Goal: Subscribe to service/newsletter

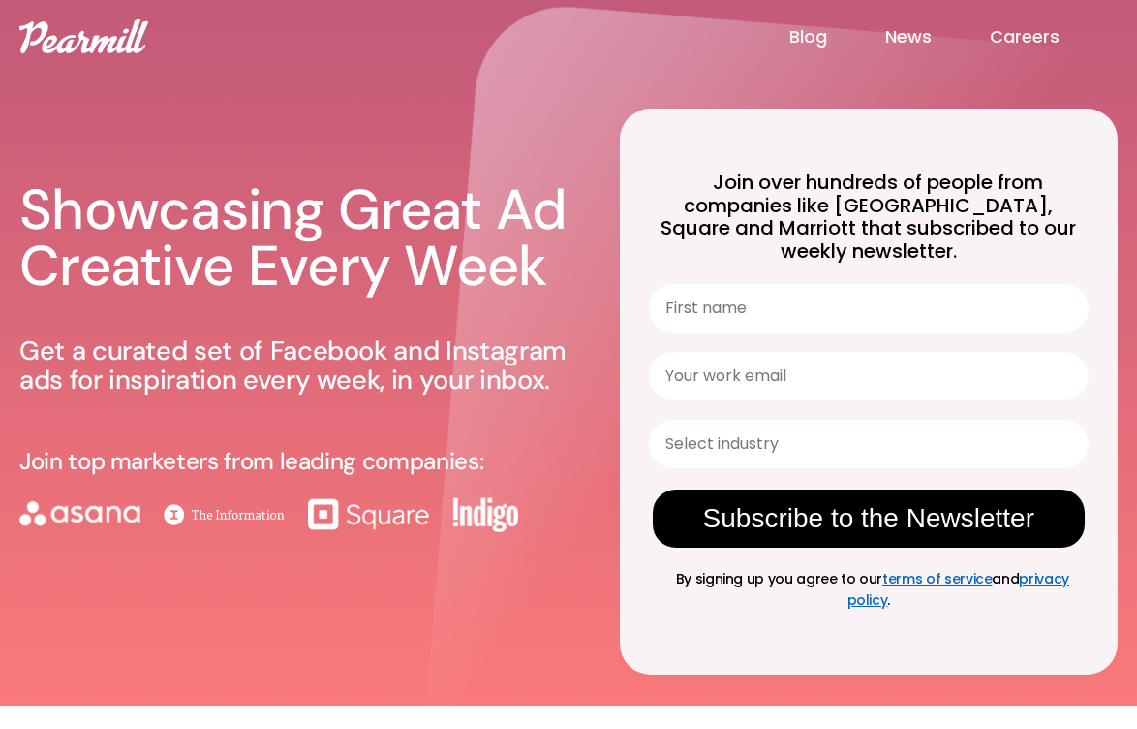
click at [782, 288] on input "First name" at bounding box center [869, 308] width 440 height 48
type input "Addie"
click at [887, 363] on input "addie@pearmill.ocm" at bounding box center [869, 376] width 440 height 48
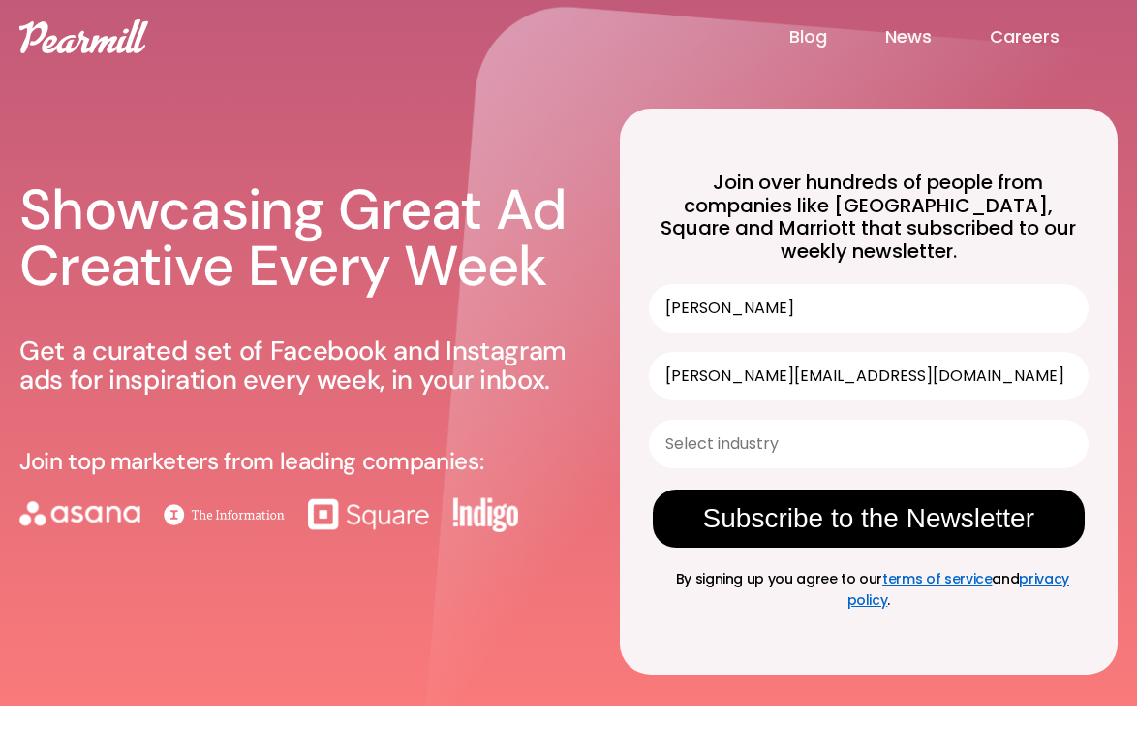
type input "addie@pearmill.com"
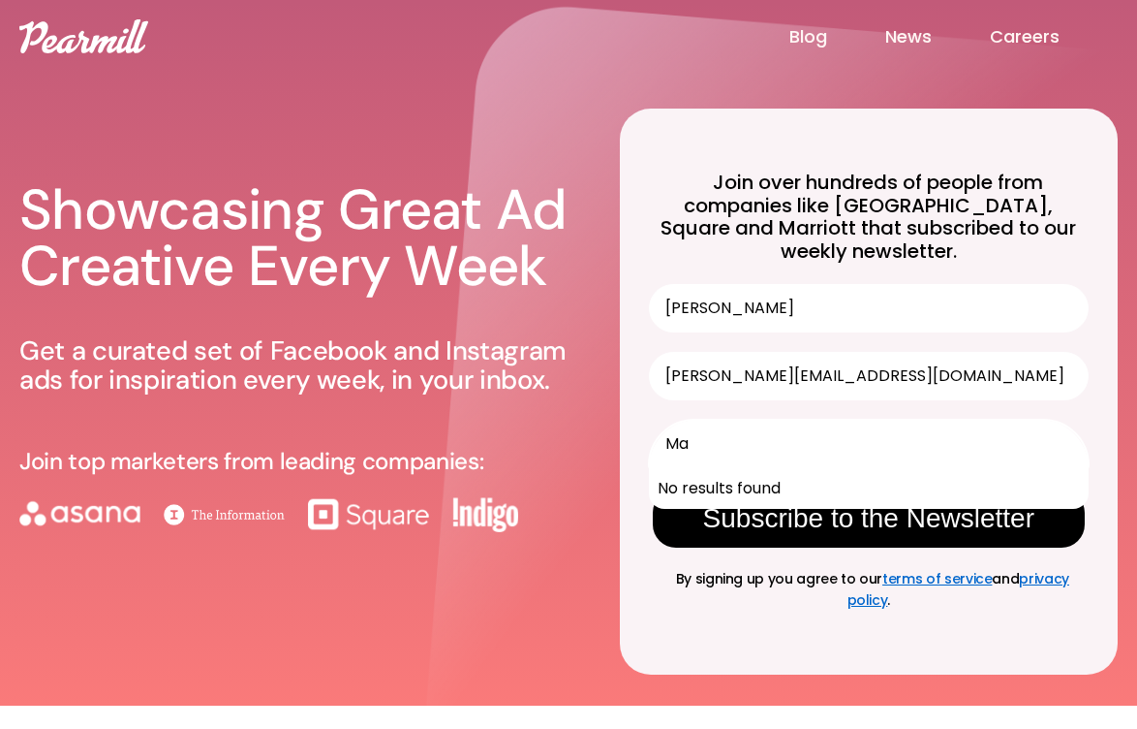
type input "M"
type input "d"
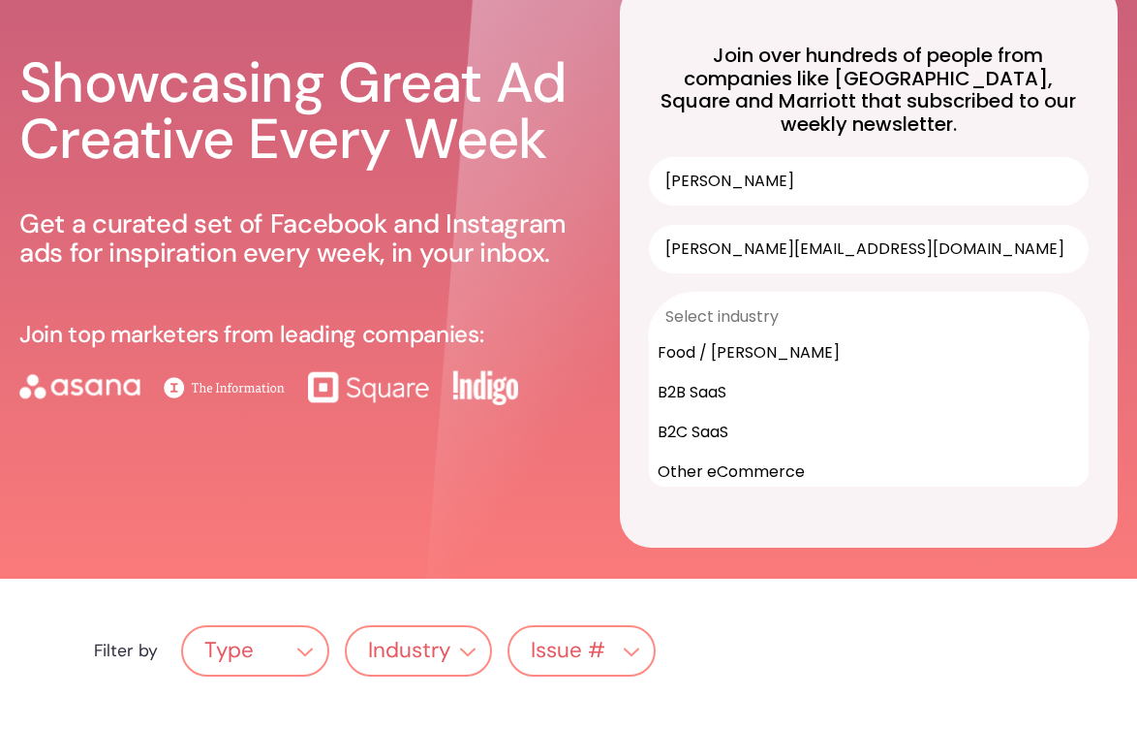
scroll to position [166, 0]
click at [819, 453] on div "Other" at bounding box center [869, 473] width 438 height 40
type input "Other"
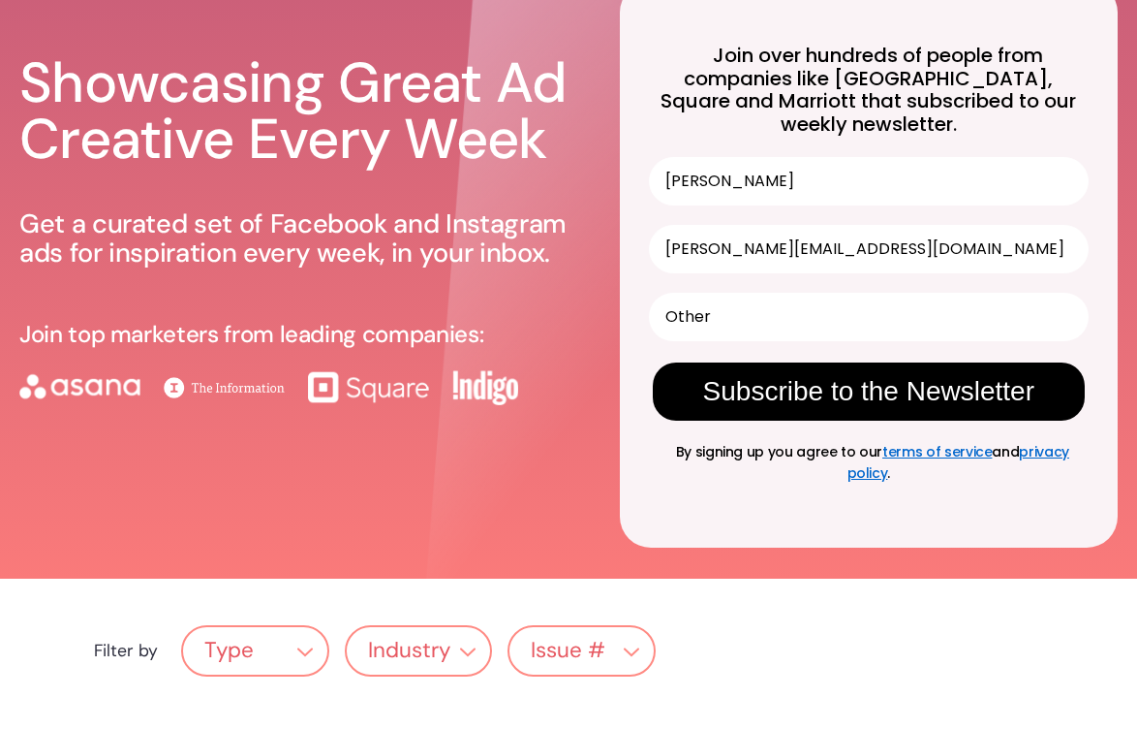
click at [818, 366] on button "Subscribe to the Newsletter" at bounding box center [869, 391] width 432 height 58
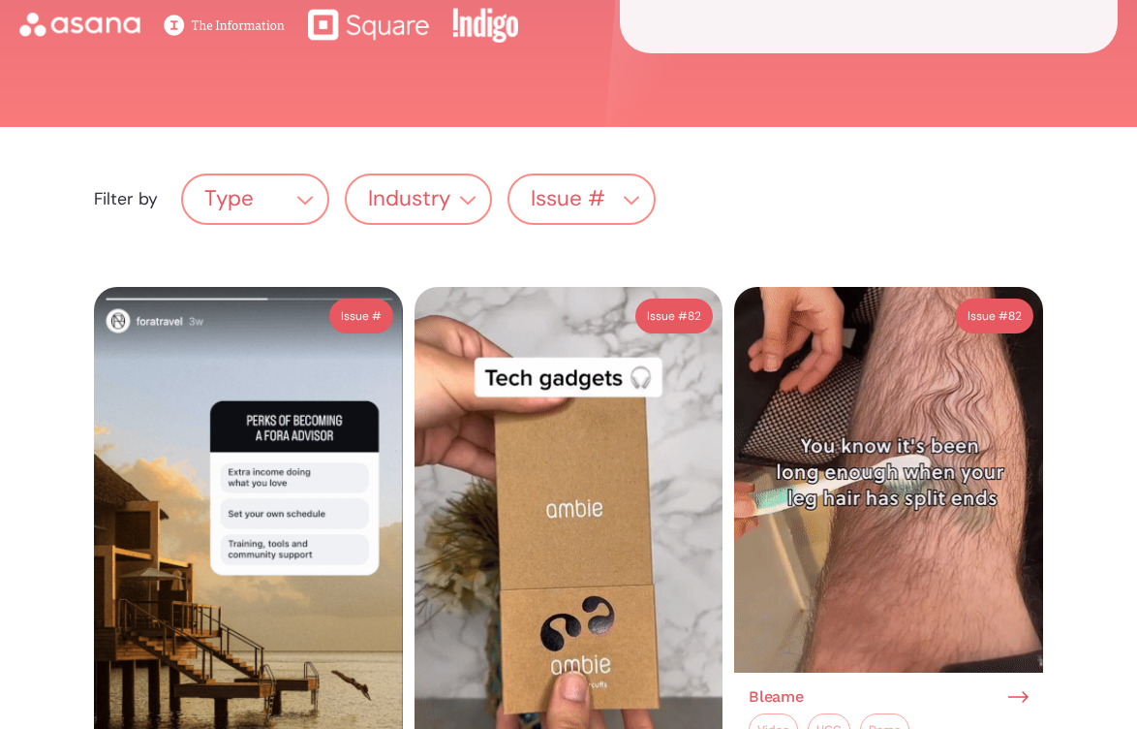
scroll to position [403, 0]
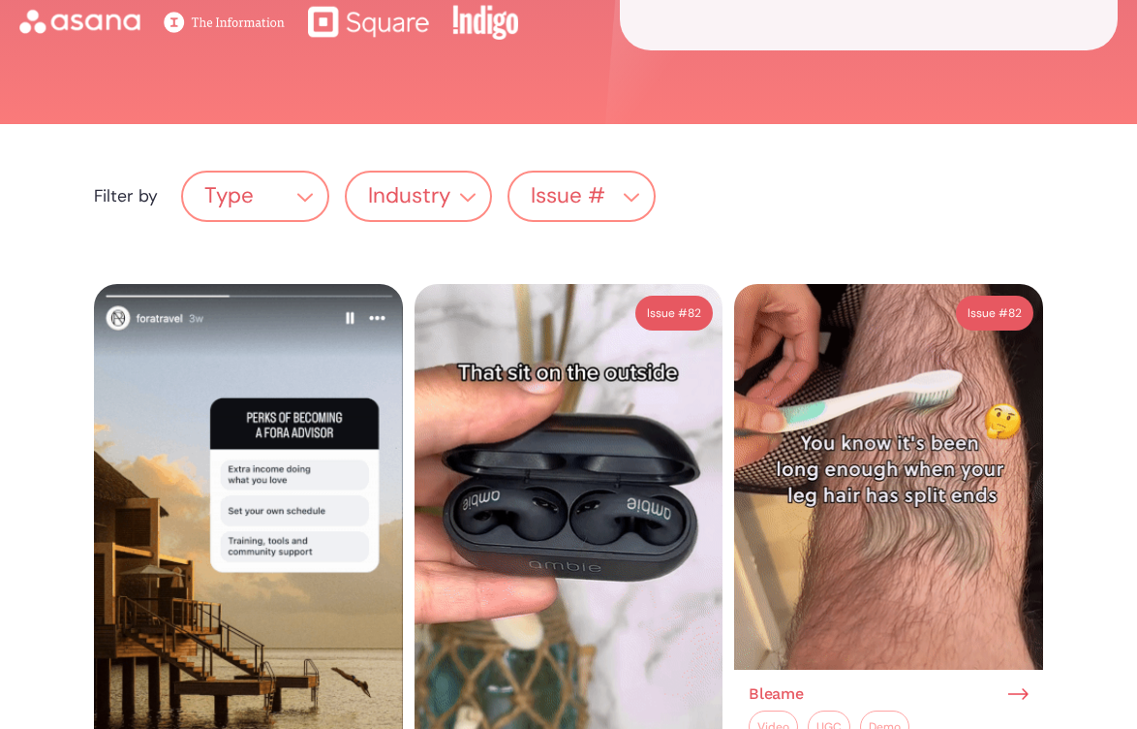
click at [356, 309] on div "Issue #" at bounding box center [361, 312] width 41 height 23
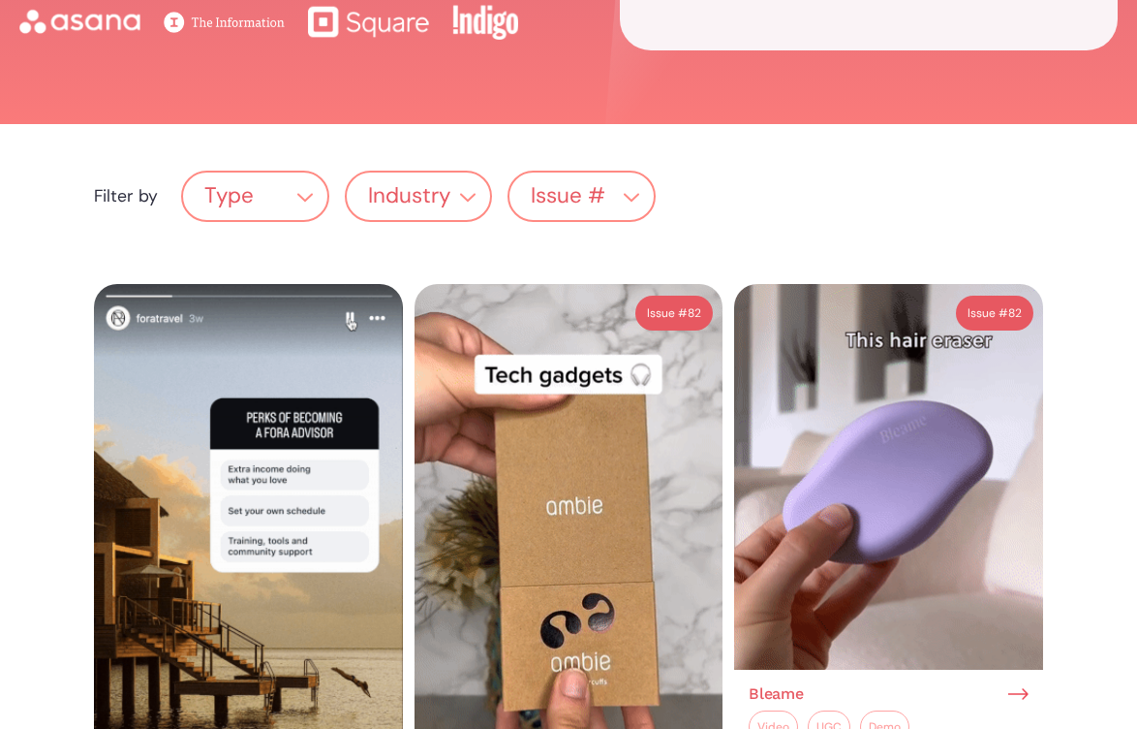
click at [306, 377] on img at bounding box center [248, 556] width 309 height 544
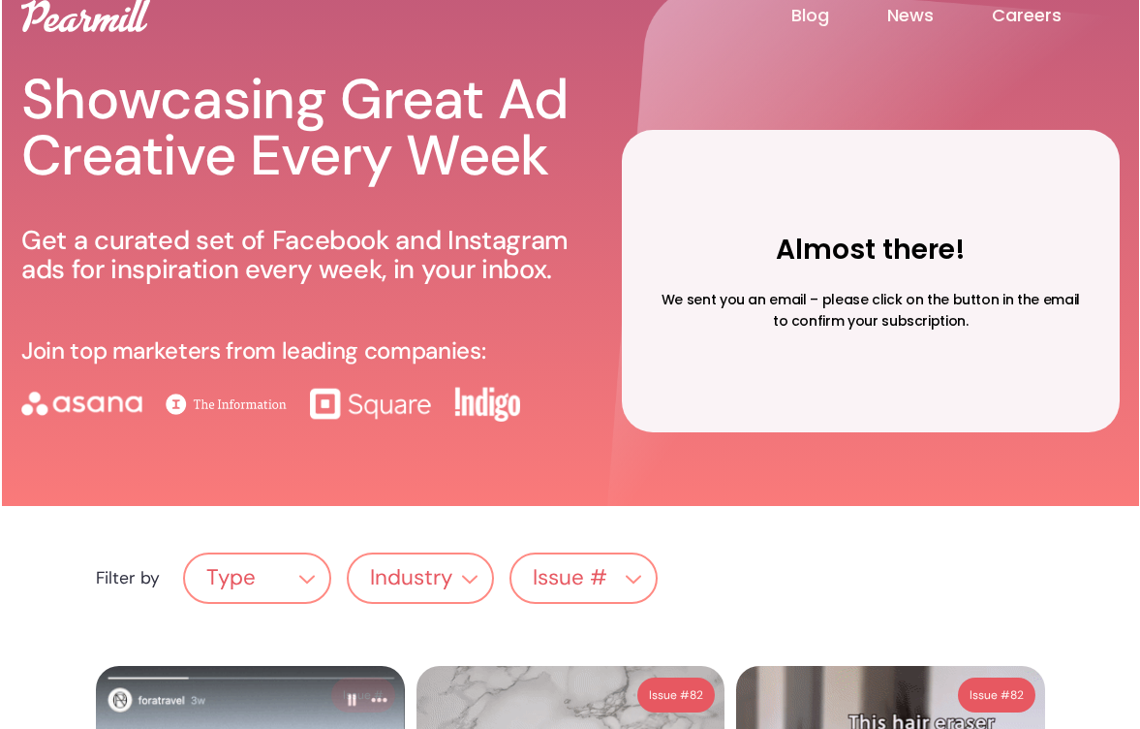
scroll to position [0, 0]
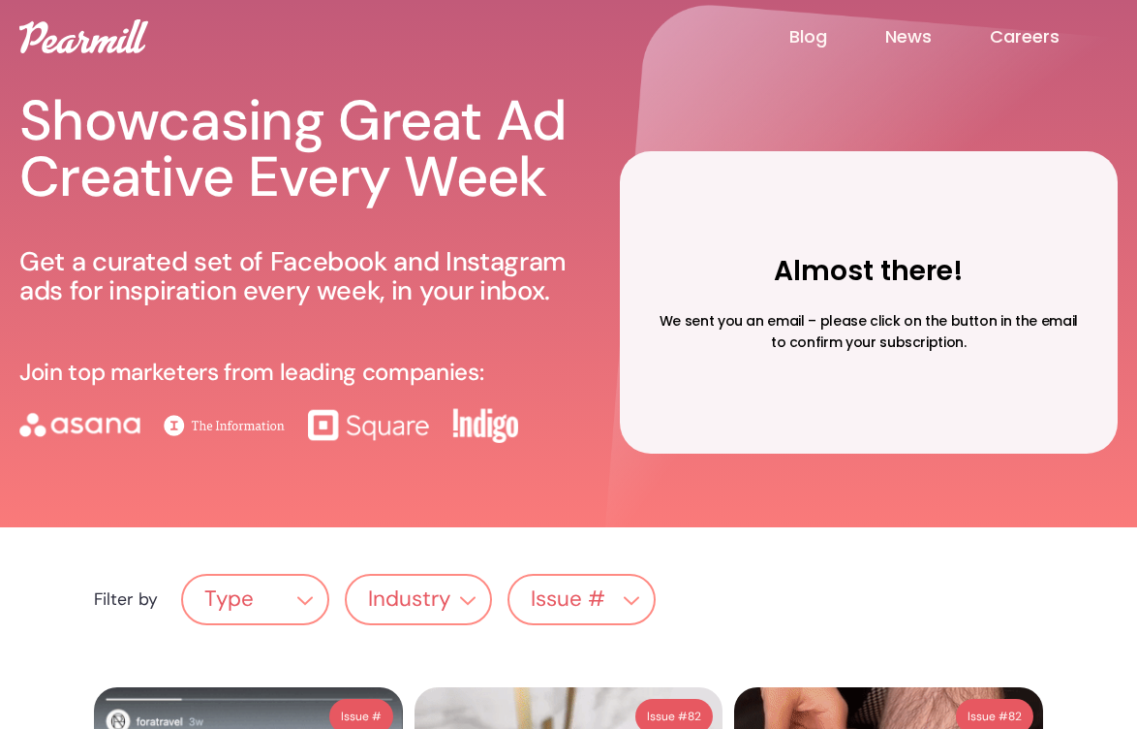
click at [375, 146] on h1 "Showcasing Great Ad Creative Every Week" at bounding box center [296, 148] width 554 height 111
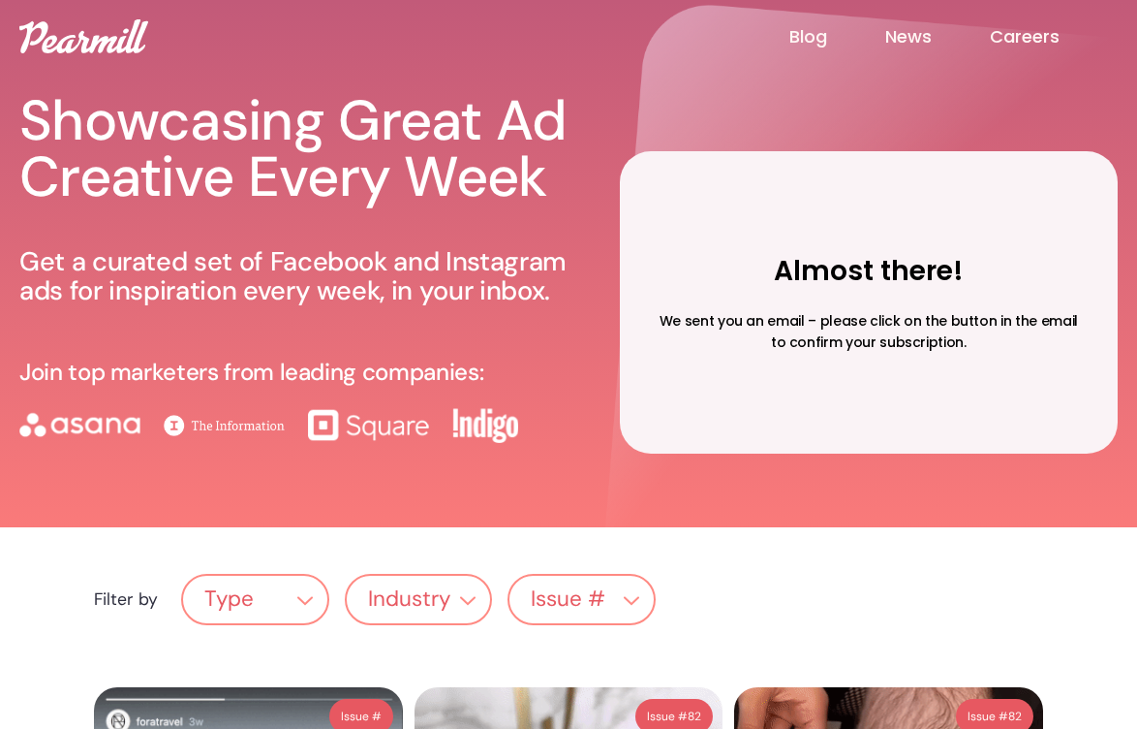
click at [915, 298] on div "Almost there!" at bounding box center [868, 271] width 451 height 60
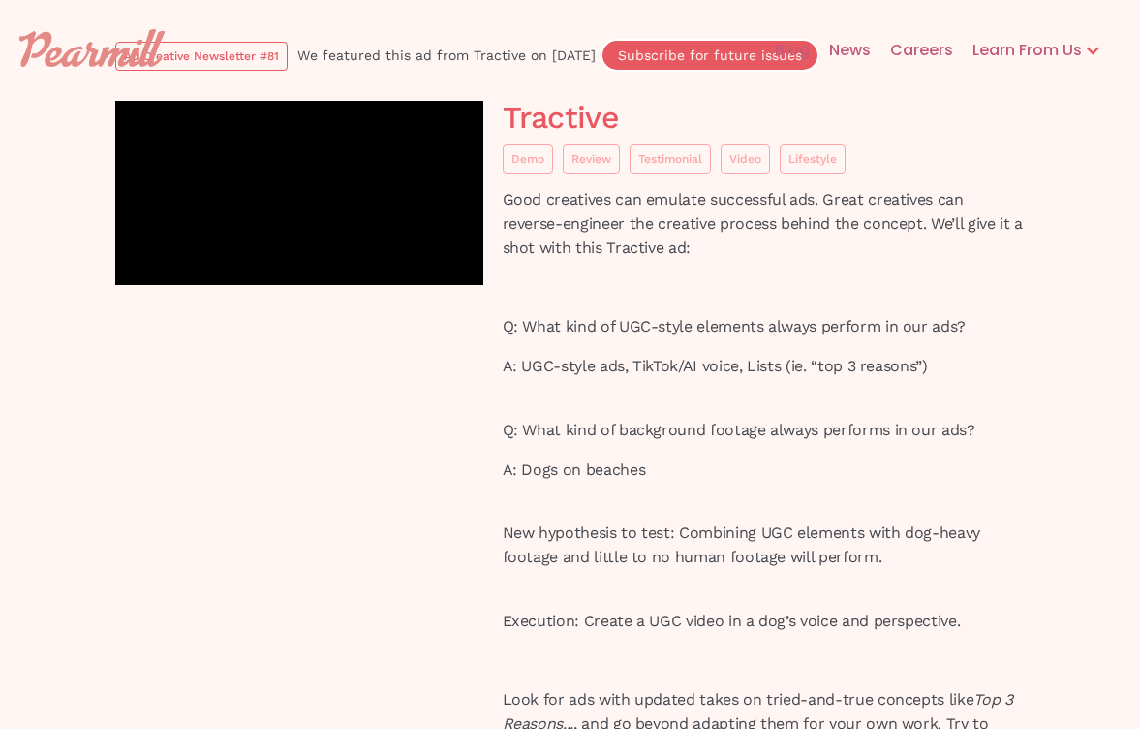
click at [213, 52] on div "Blog News Careers Learn From Us Ad Creative Newsletter Hypergrowth Podcast" at bounding box center [570, 50] width 1140 height 62
click at [234, 51] on div "Blog News Careers Learn From Us Ad Creative Newsletter Hypergrowth Podcast" at bounding box center [570, 50] width 1140 height 62
click at [234, 65] on div "Blog News Careers Learn From Us Ad Creative Newsletter Hypergrowth Podcast" at bounding box center [570, 50] width 1140 height 62
click at [262, 54] on div "Blog News Careers Learn From Us Ad Creative Newsletter Hypergrowth Podcast" at bounding box center [570, 50] width 1140 height 62
click at [226, 56] on div "Blog News Careers Learn From Us Ad Creative Newsletter Hypergrowth Podcast" at bounding box center [570, 50] width 1140 height 62
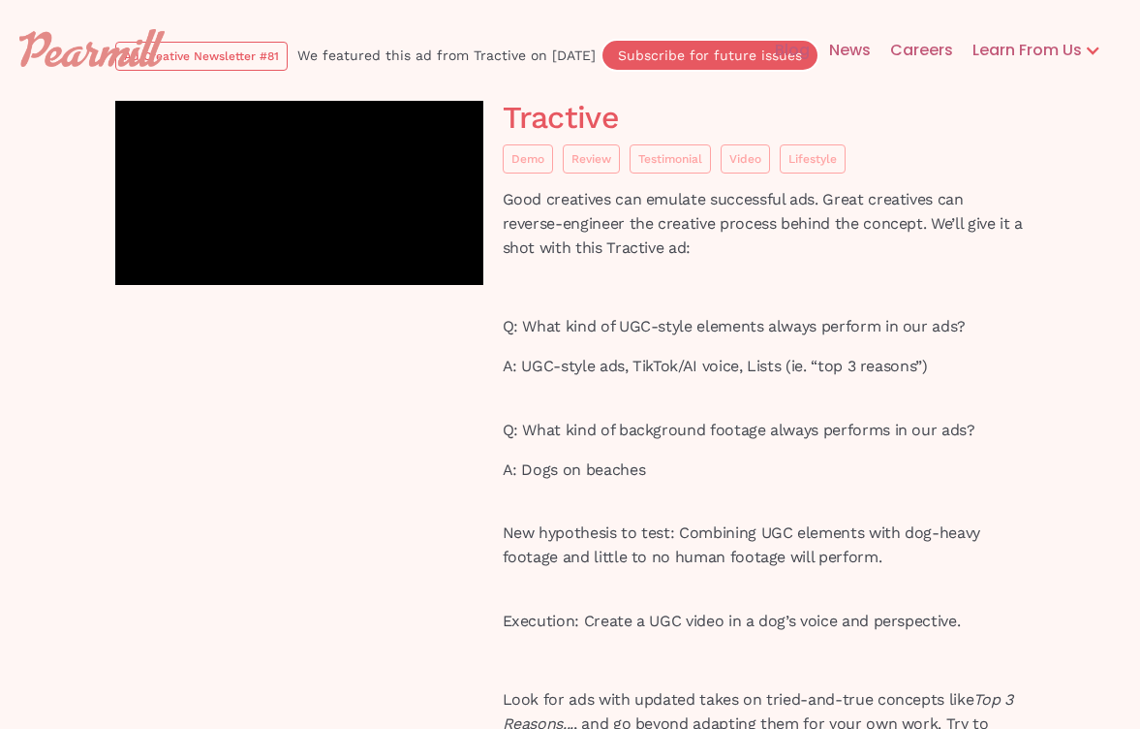
click at [69, 45] on img at bounding box center [91, 47] width 145 height 37
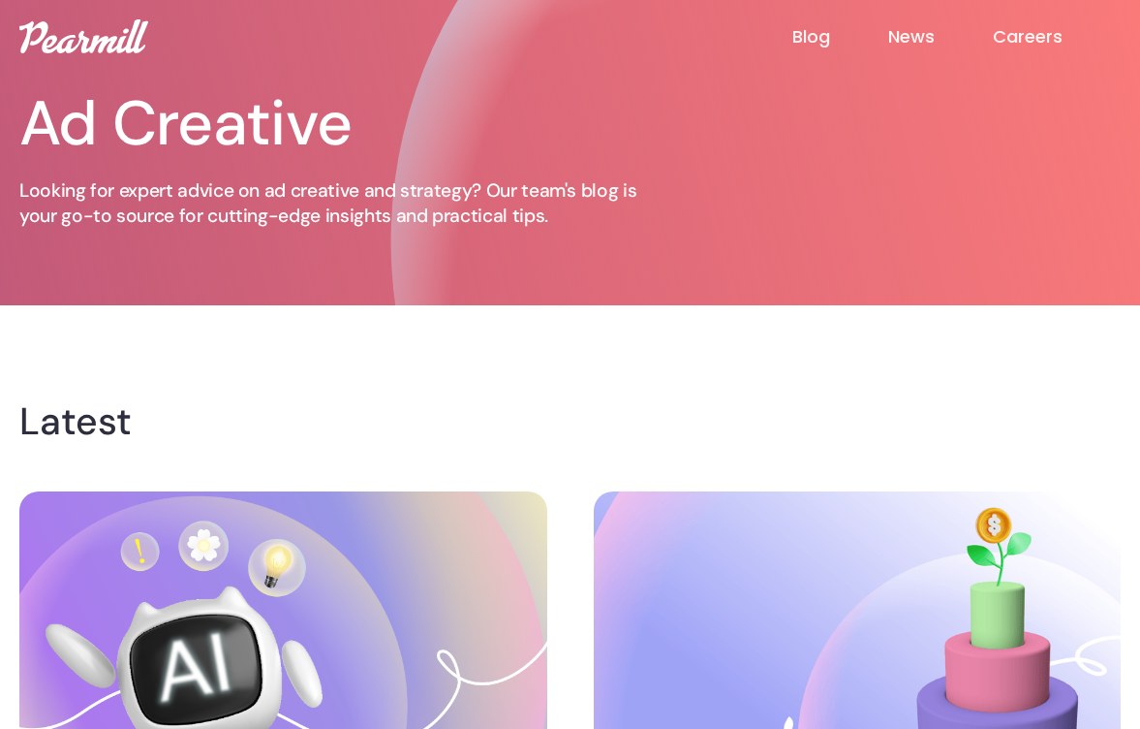
click at [911, 33] on link "News" at bounding box center [940, 36] width 105 height 23
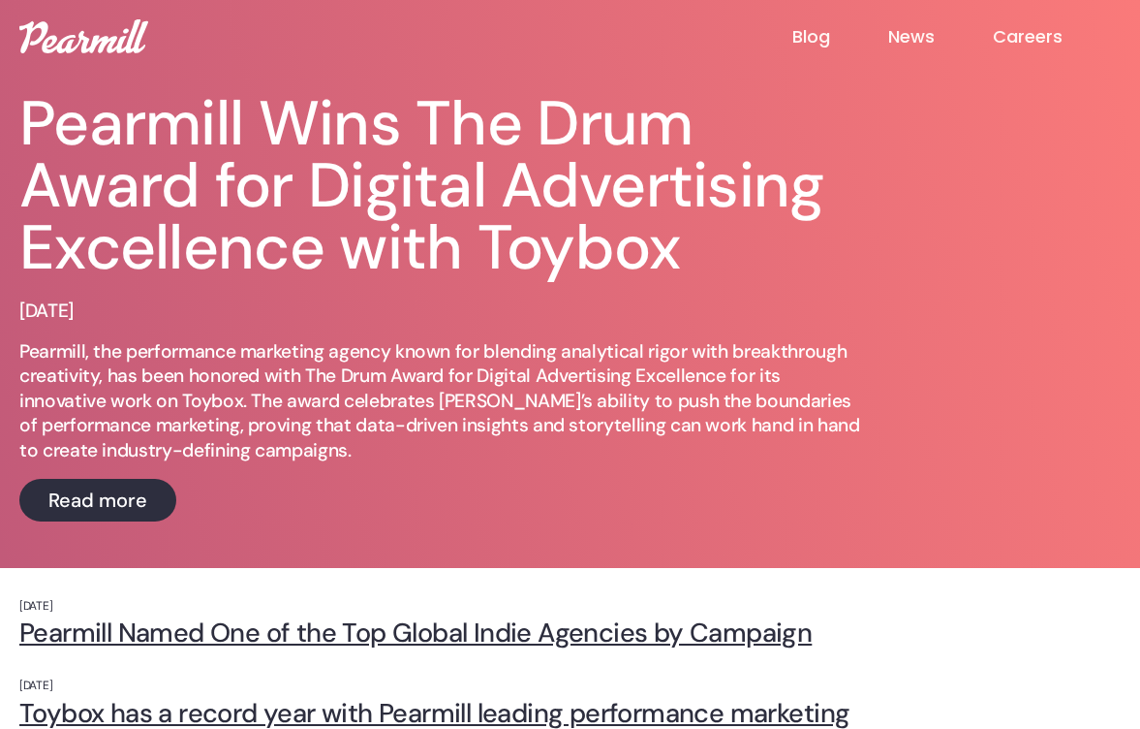
click at [810, 35] on link "Blog" at bounding box center [840, 36] width 96 height 23
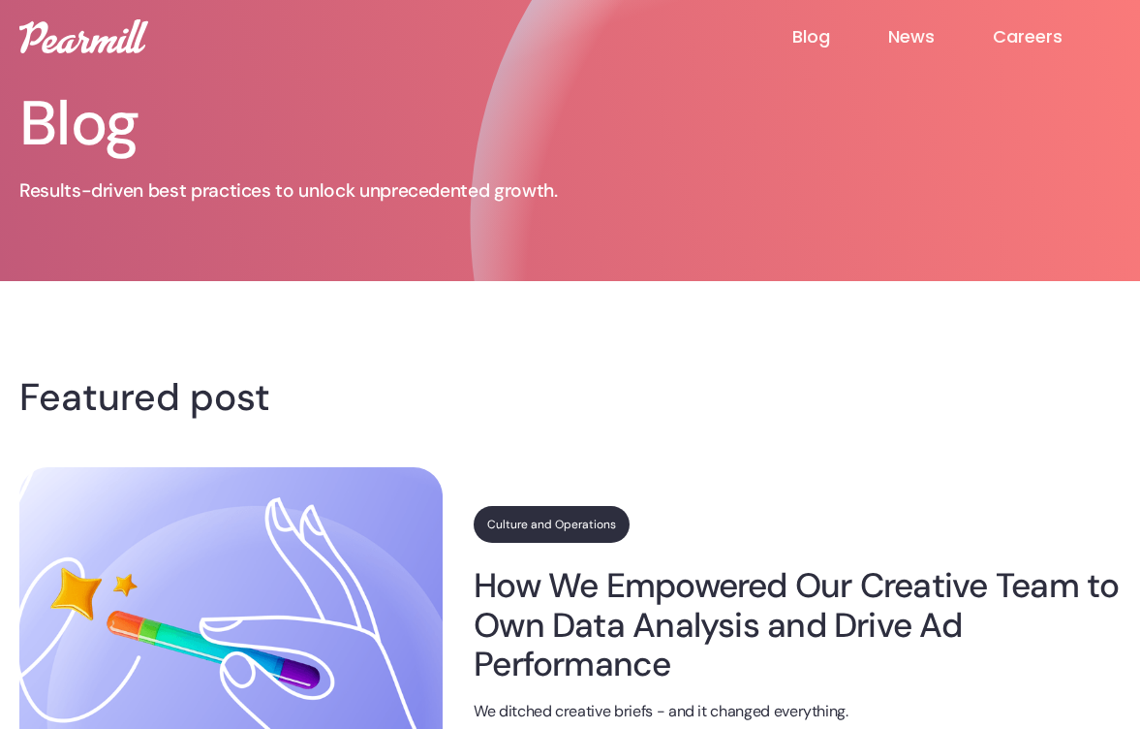
click at [918, 45] on link "News" at bounding box center [940, 36] width 105 height 23
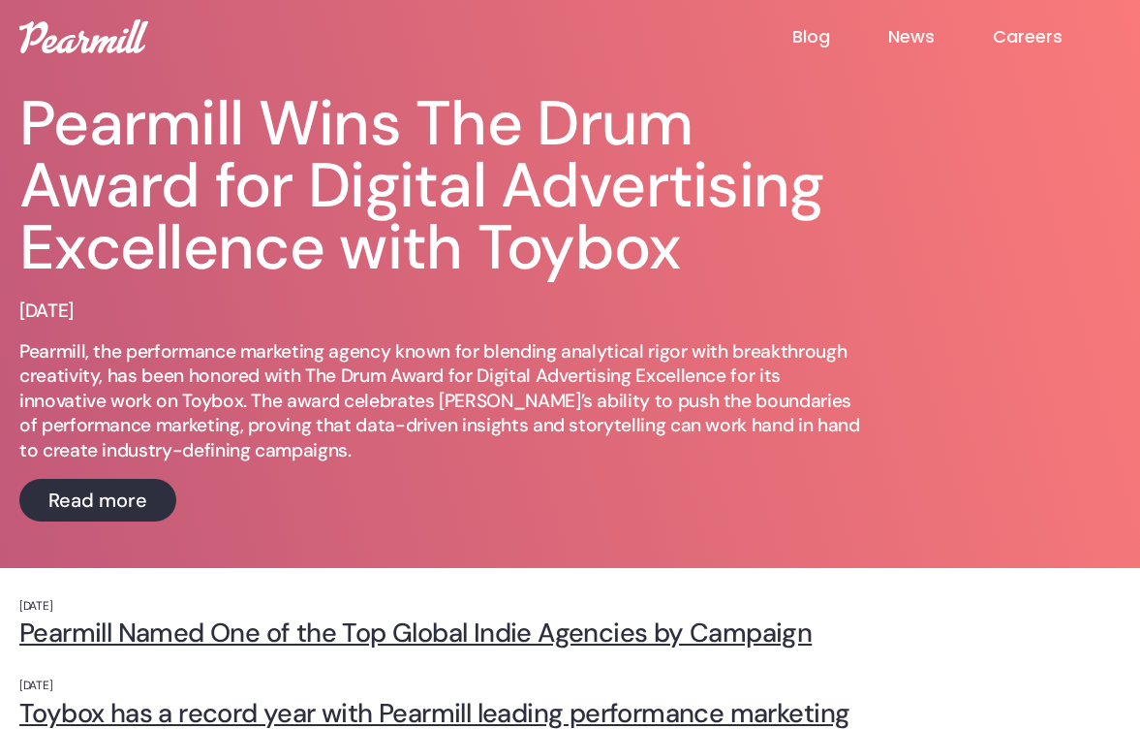
click at [1008, 31] on link "Careers" at bounding box center [1057, 36] width 128 height 23
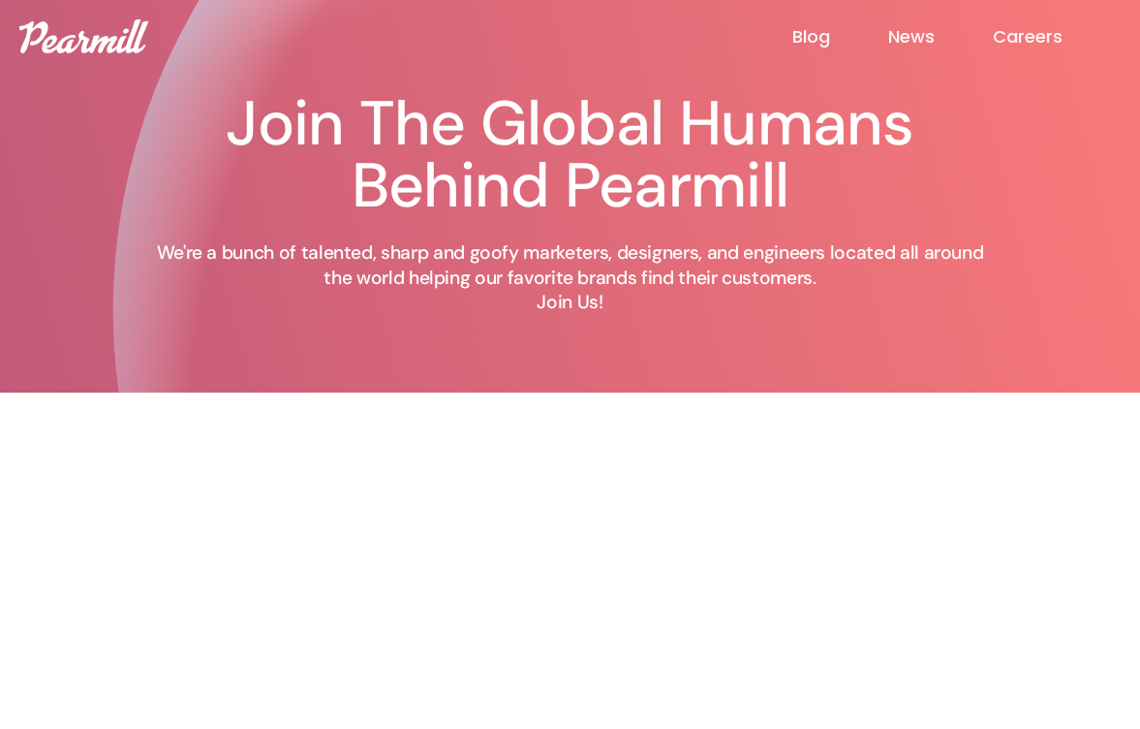
click at [813, 46] on link "Blog" at bounding box center [840, 36] width 96 height 23
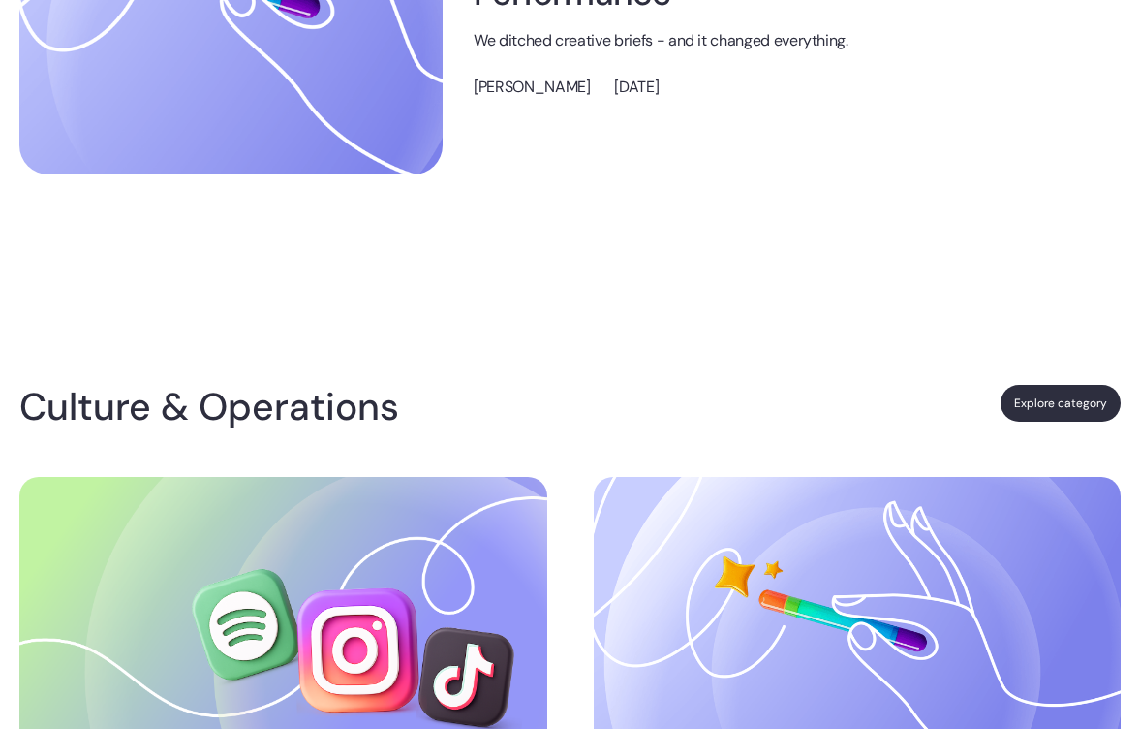
scroll to position [769, 0]
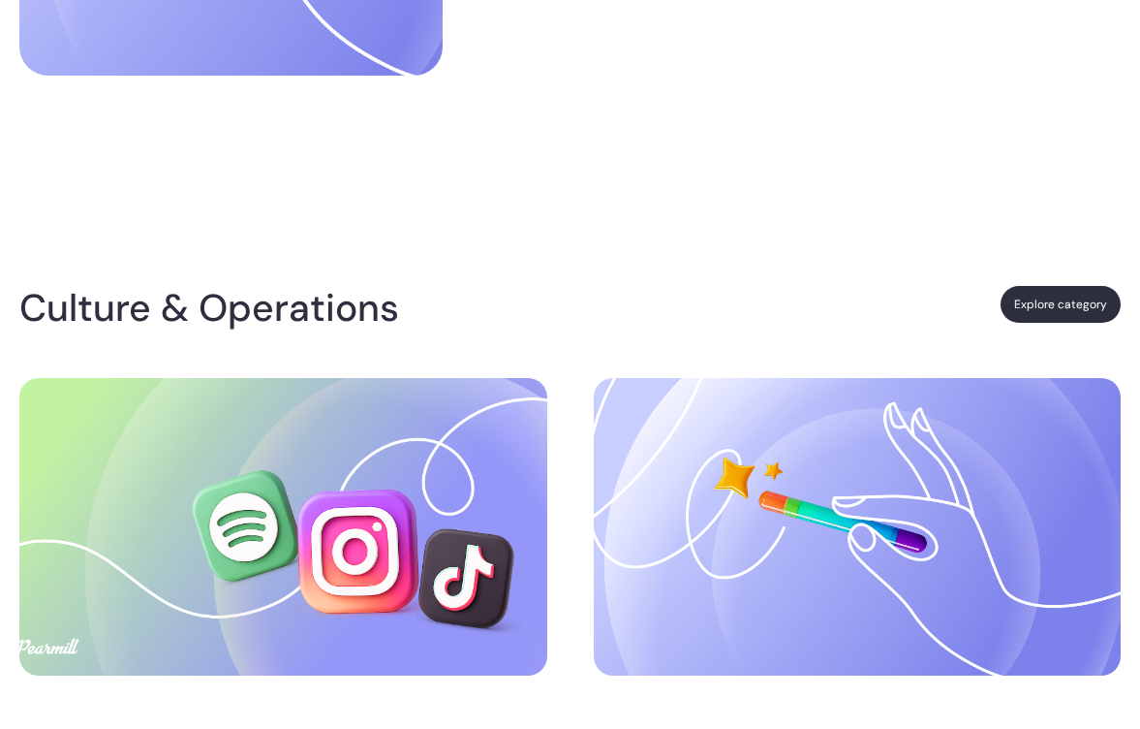
click at [1050, 302] on link "Explore category" at bounding box center [1061, 304] width 120 height 37
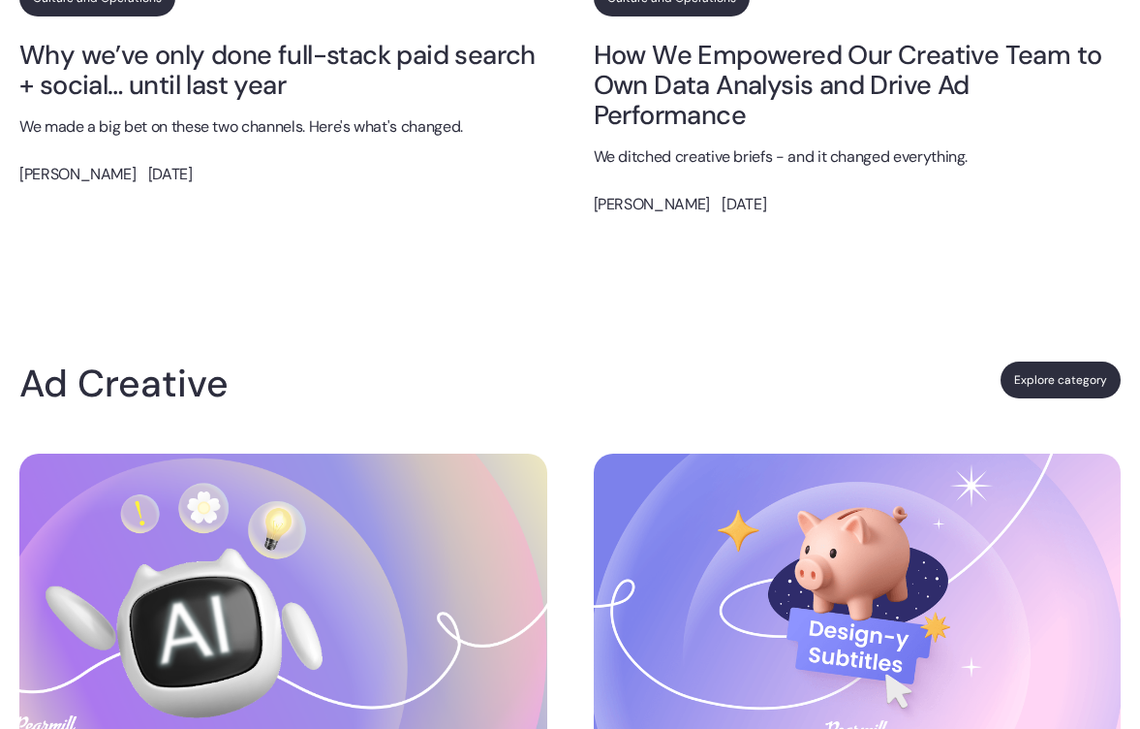
scroll to position [1830, 0]
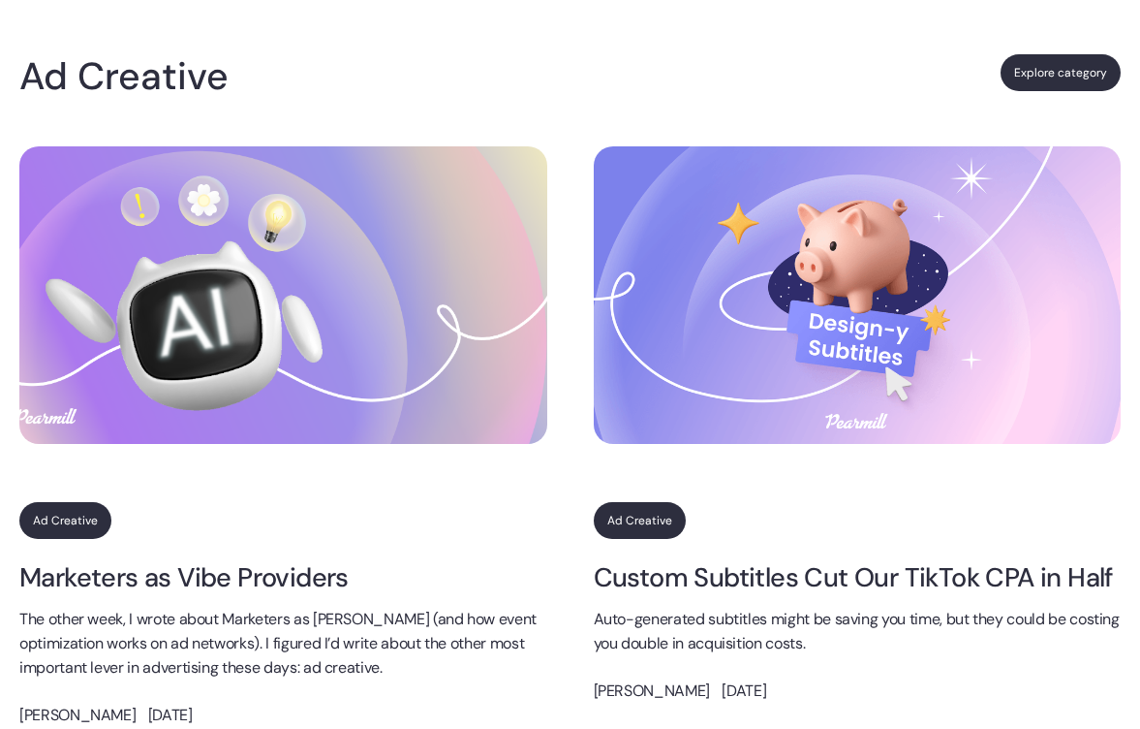
click at [644, 514] on link "Ad Creative" at bounding box center [640, 520] width 92 height 37
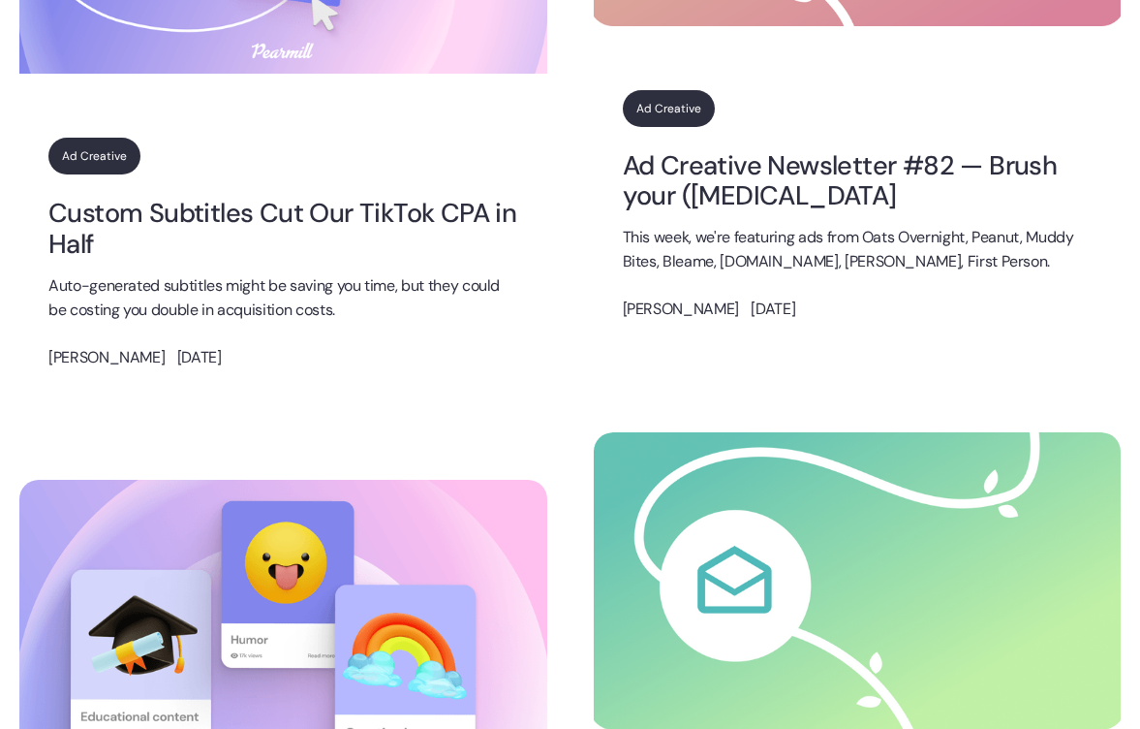
scroll to position [1431, 0]
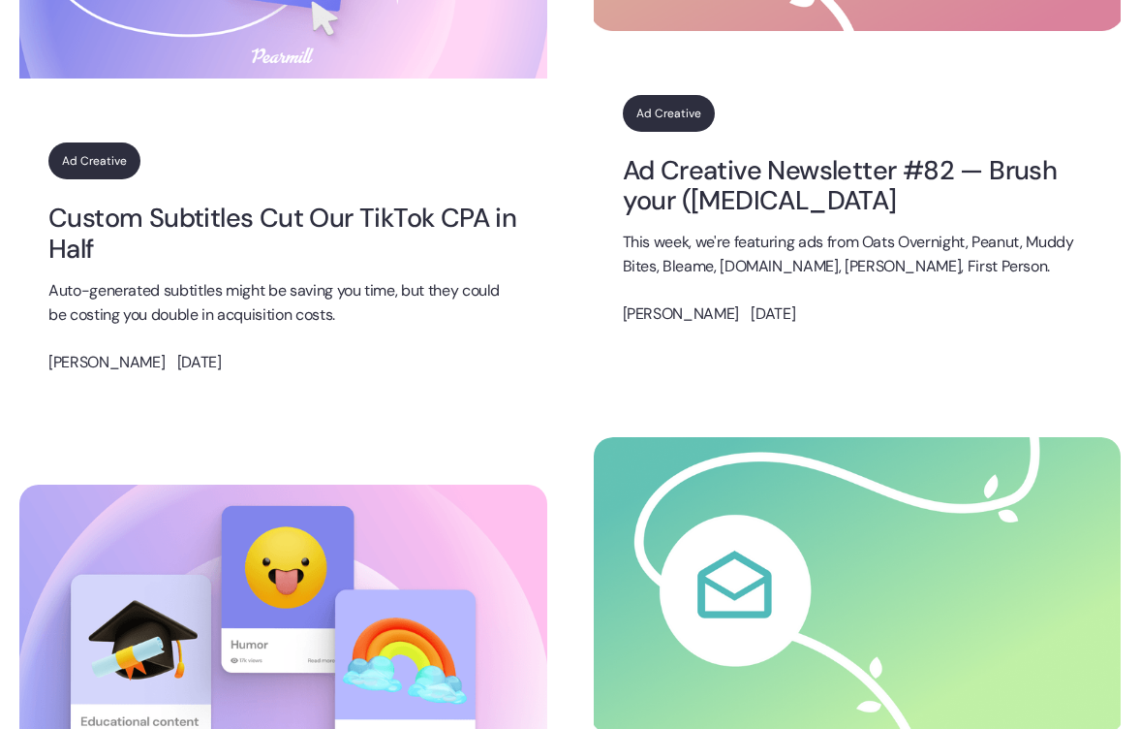
click at [676, 109] on link "Ad Creative" at bounding box center [669, 113] width 92 height 37
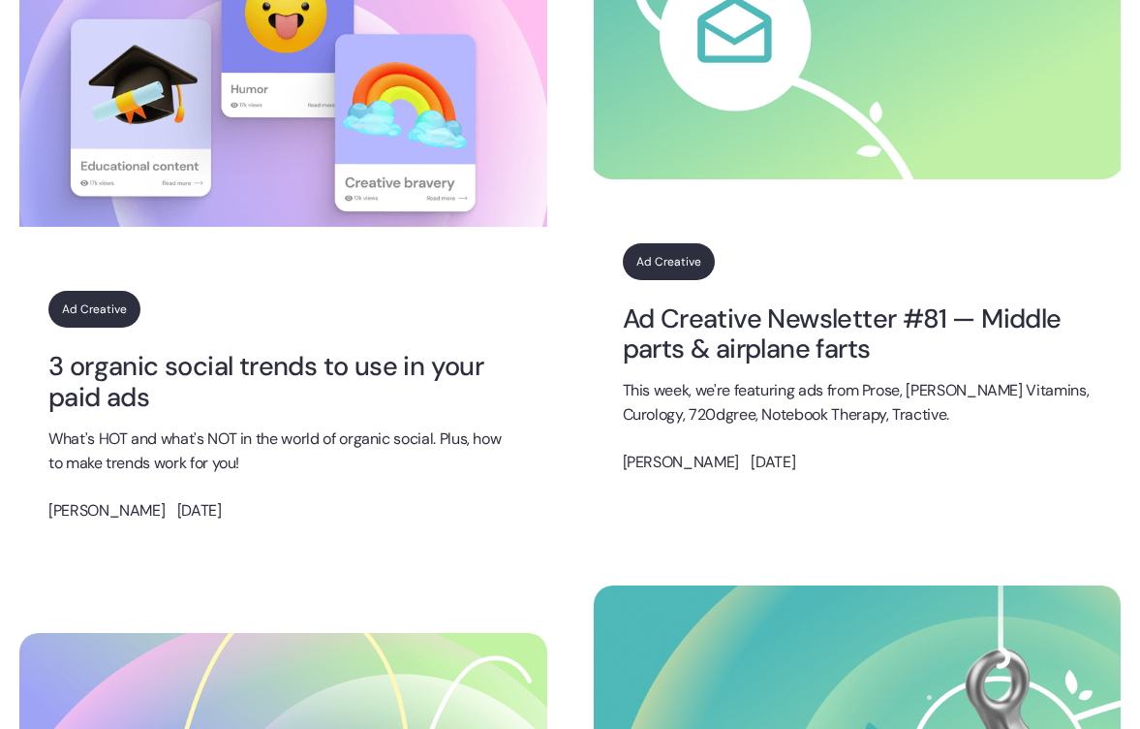
scroll to position [1821, 0]
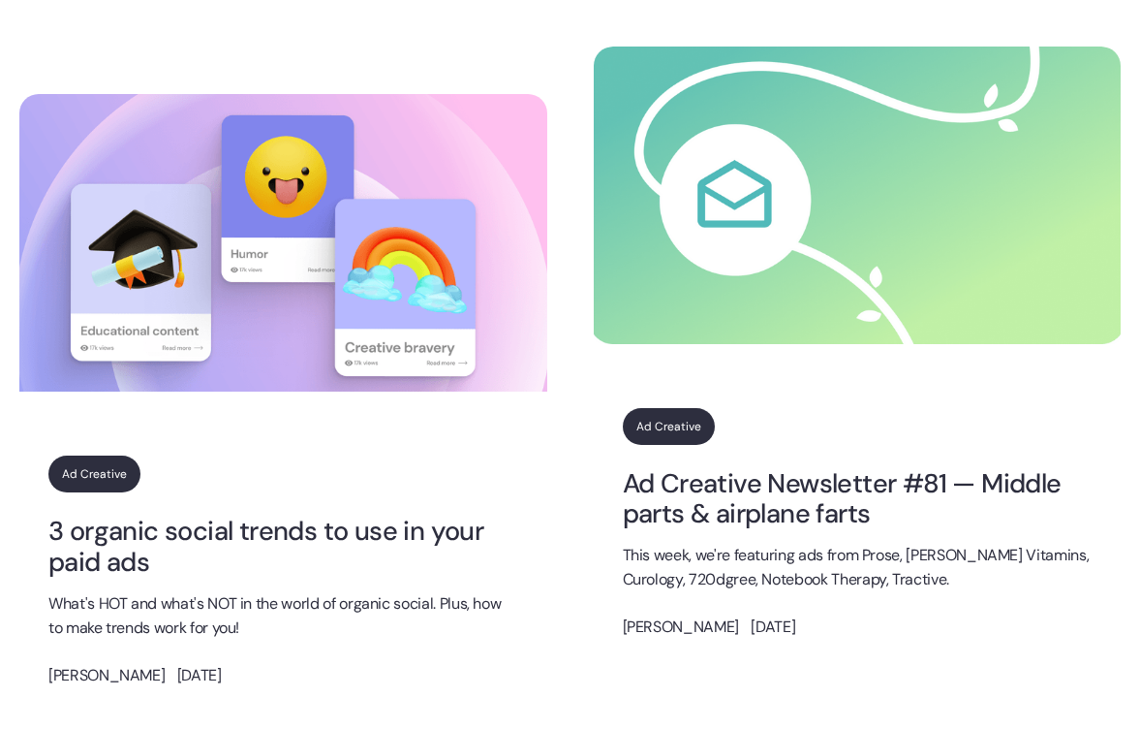
click at [665, 401] on div "Ad Creative Ad Creative Newsletter #81 — Middle parts & airplane farts This wee…" at bounding box center [858, 541] width 528 height 325
click at [666, 411] on link "Ad Creative" at bounding box center [669, 426] width 92 height 37
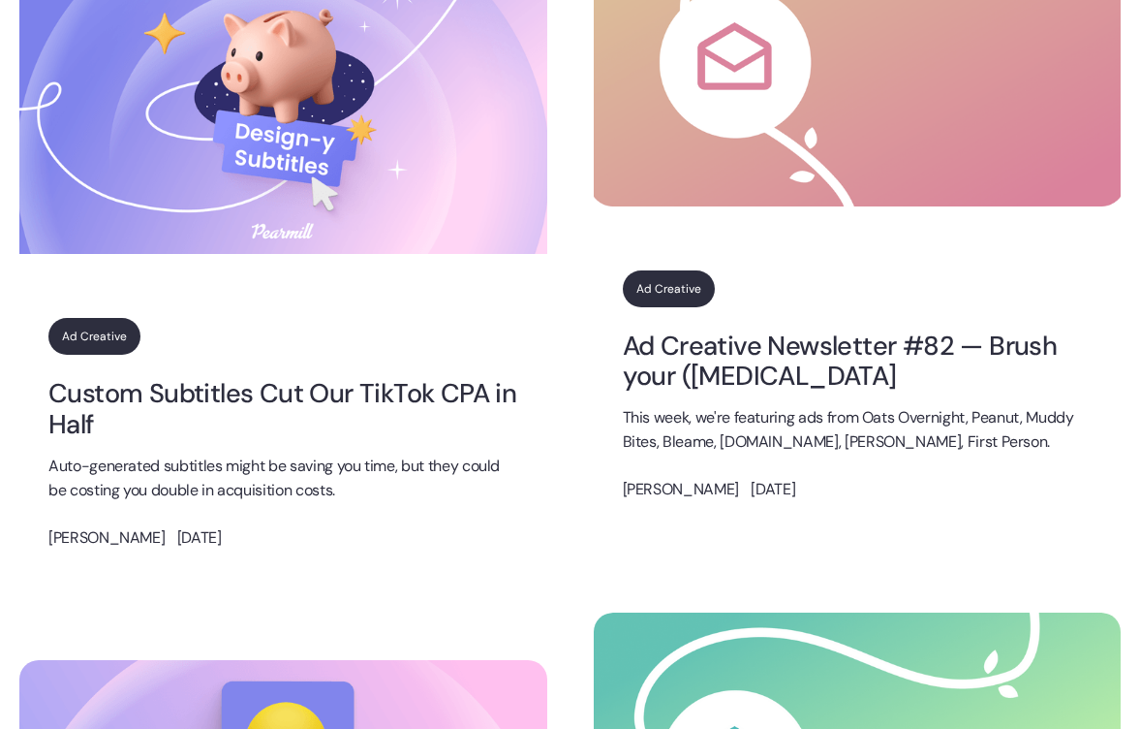
scroll to position [1211, 0]
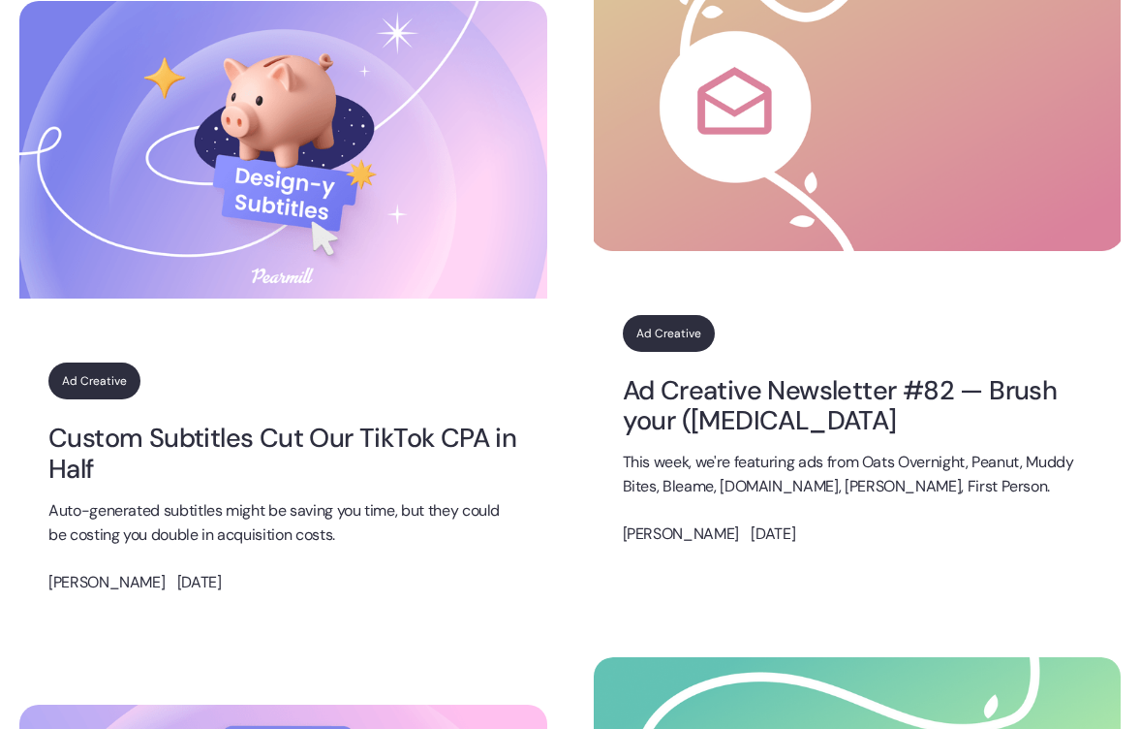
click at [783, 398] on link "Ad Creative Newsletter #82 — Brush your (leg) hair" at bounding box center [858, 405] width 470 height 61
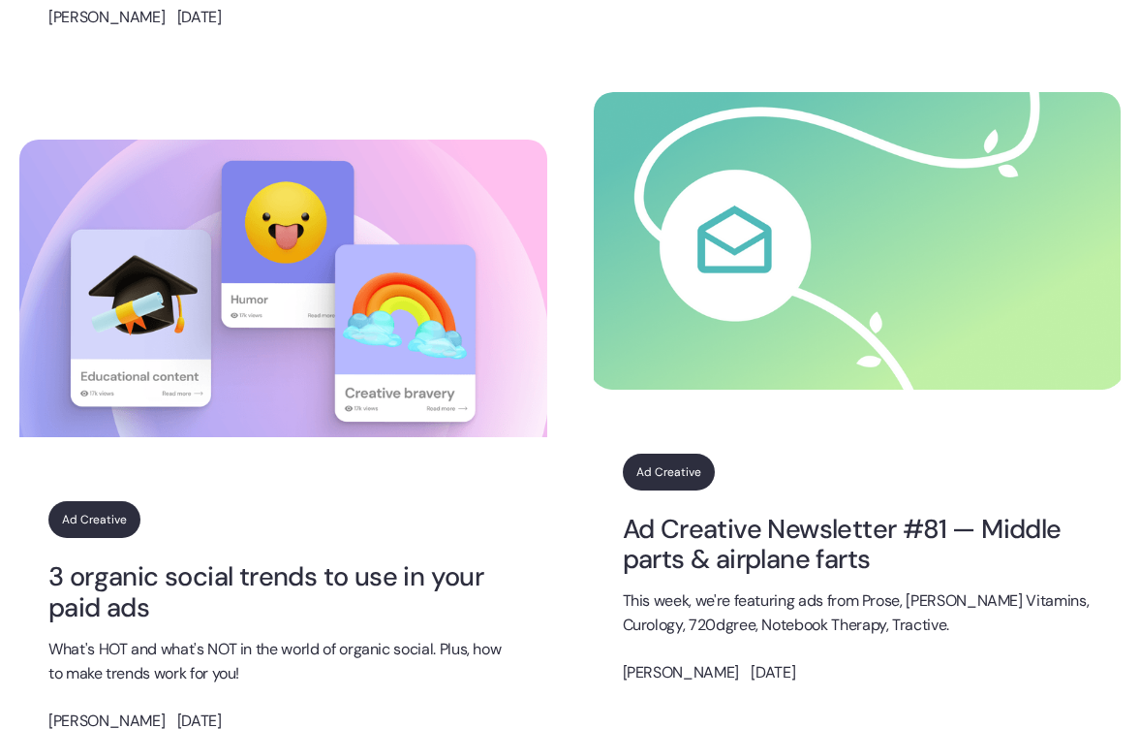
scroll to position [1788, 0]
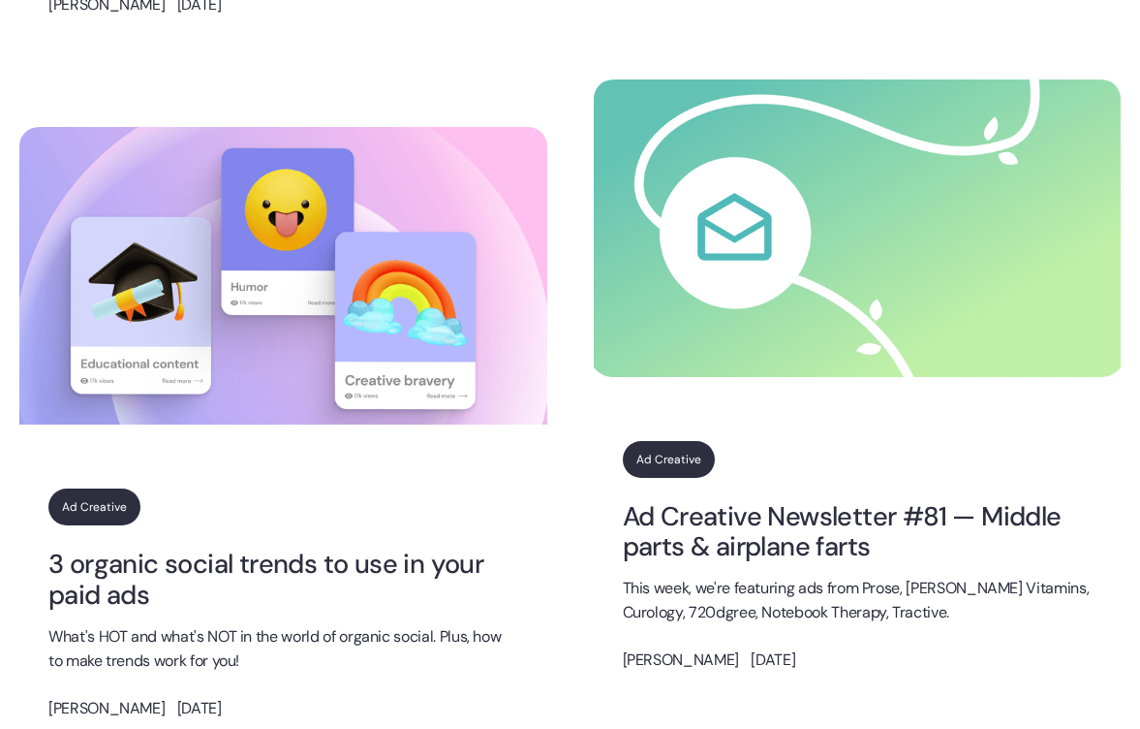
click at [703, 513] on link "Ad Creative Newsletter #81 — Middle parts & airplane farts" at bounding box center [858, 531] width 470 height 61
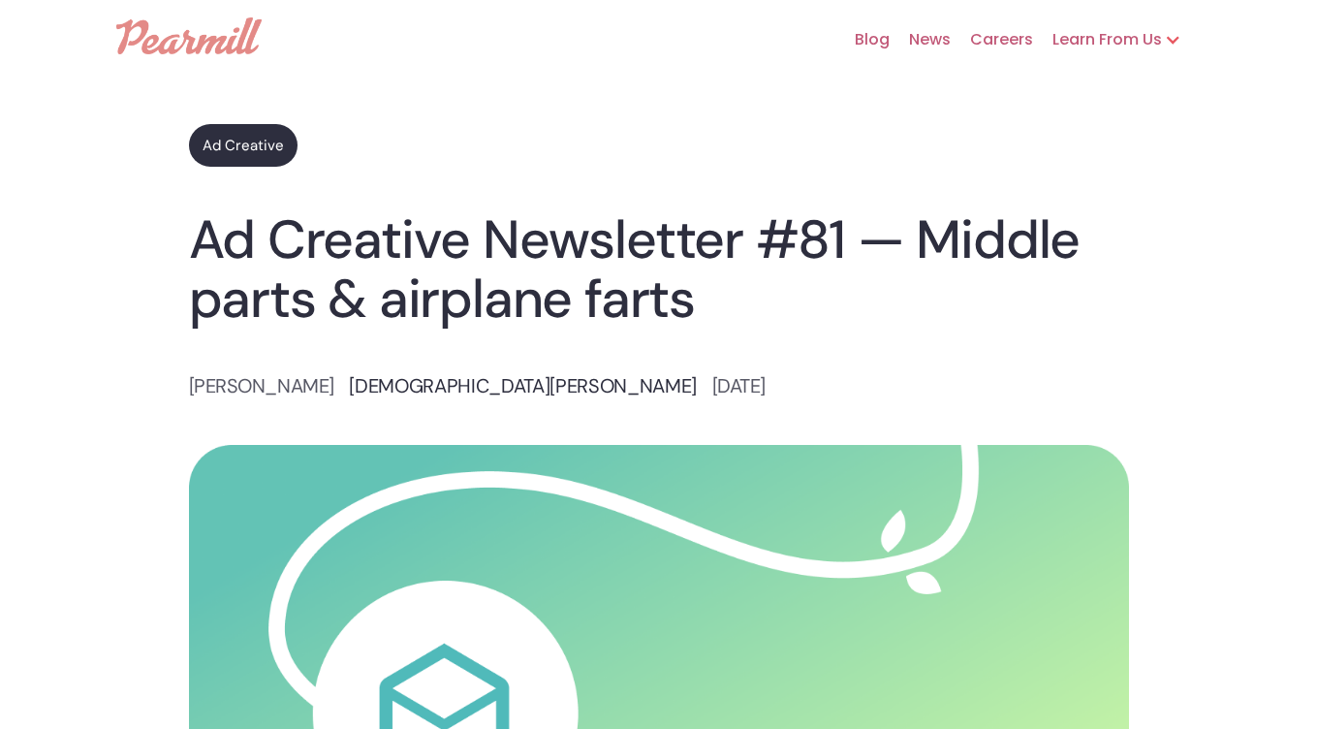
scroll to position [10, 0]
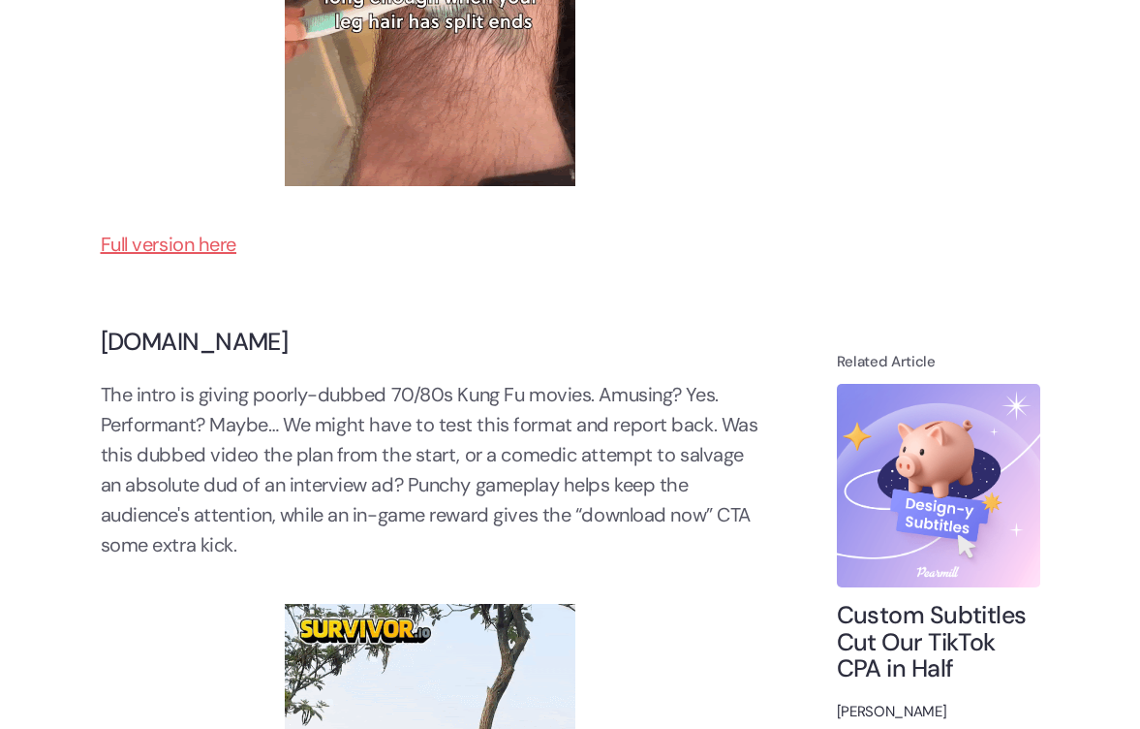
scroll to position [4729, 0]
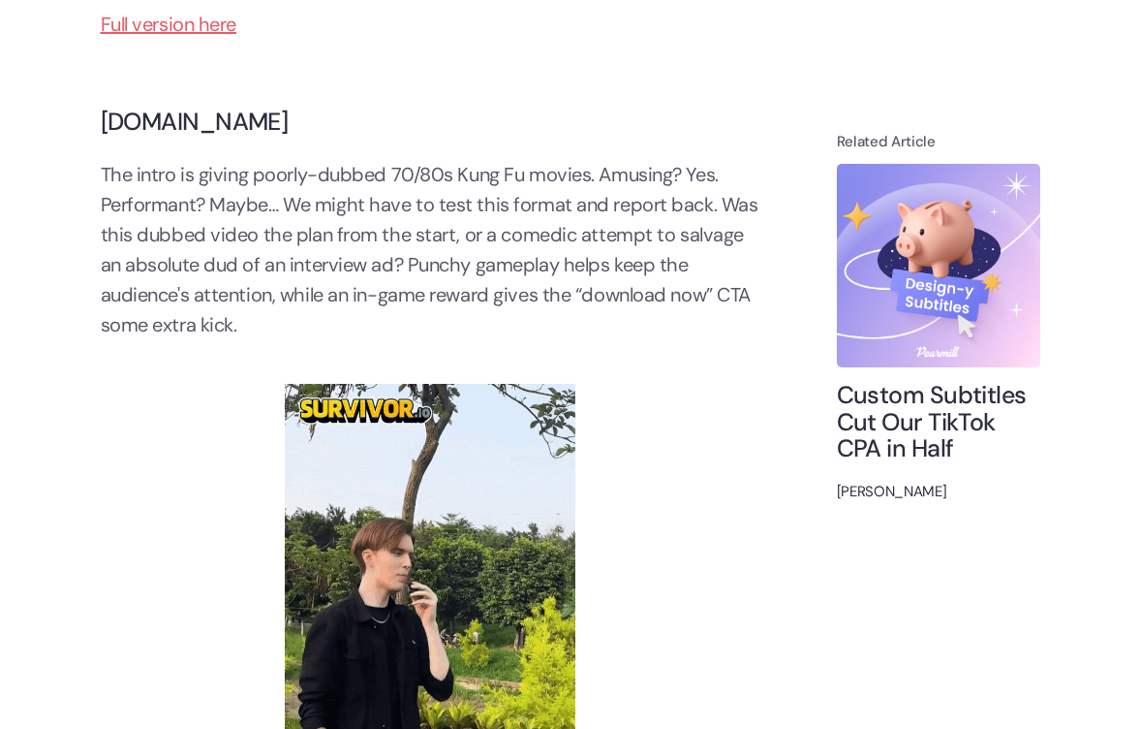
click at [1028, 439] on div "Related Article Marketers as Vibe Providers [PERSON_NAME] Related Article Custo…" at bounding box center [938, 333] width 203 height 5614
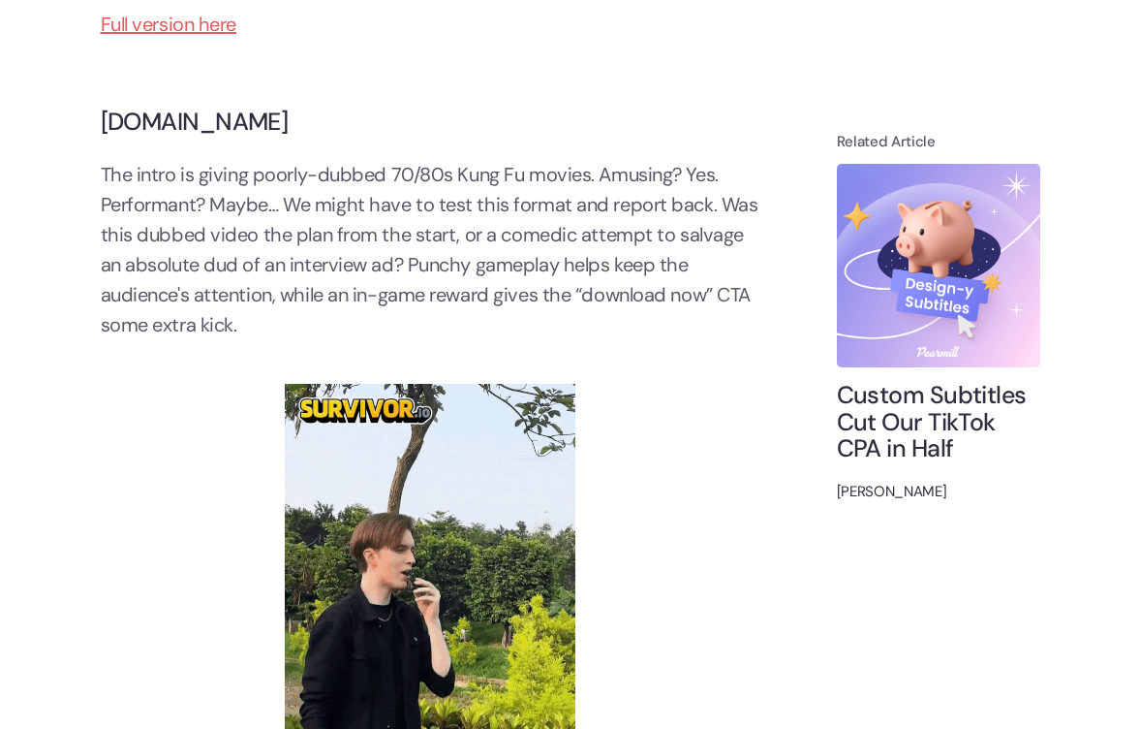
click at [143, 28] on link "Full version here" at bounding box center [169, 24] width 137 height 25
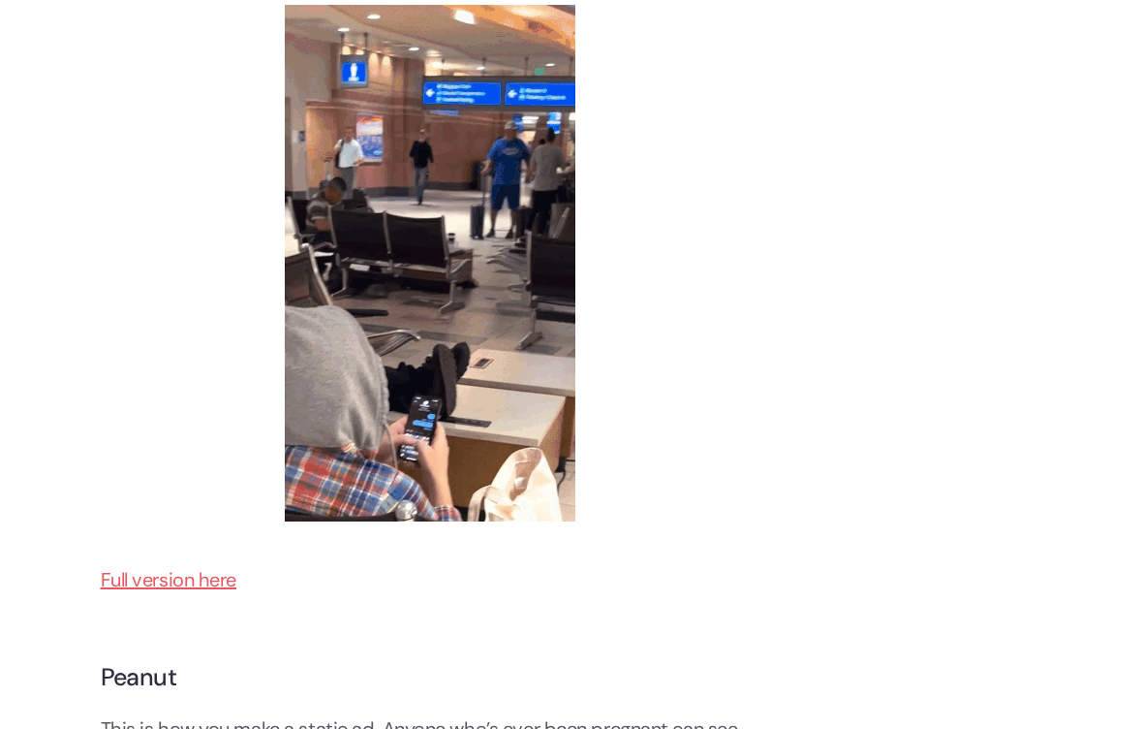
scroll to position [1468, 0]
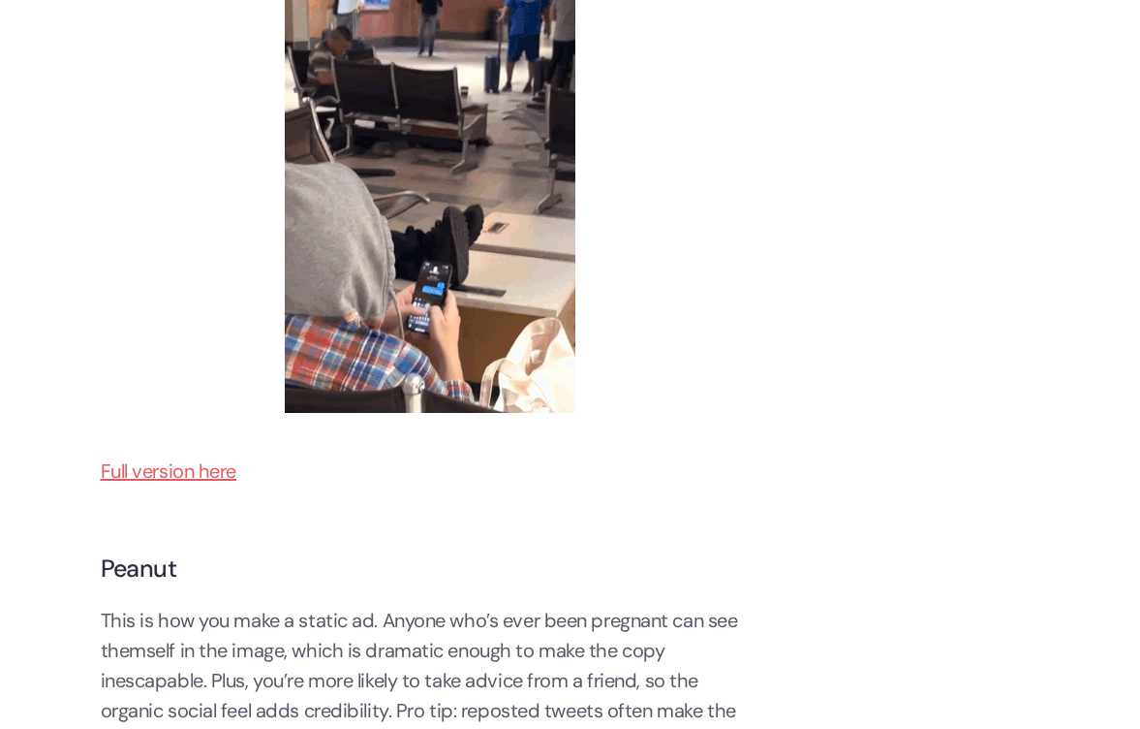
click at [197, 471] on link "Full version here" at bounding box center [169, 470] width 137 height 25
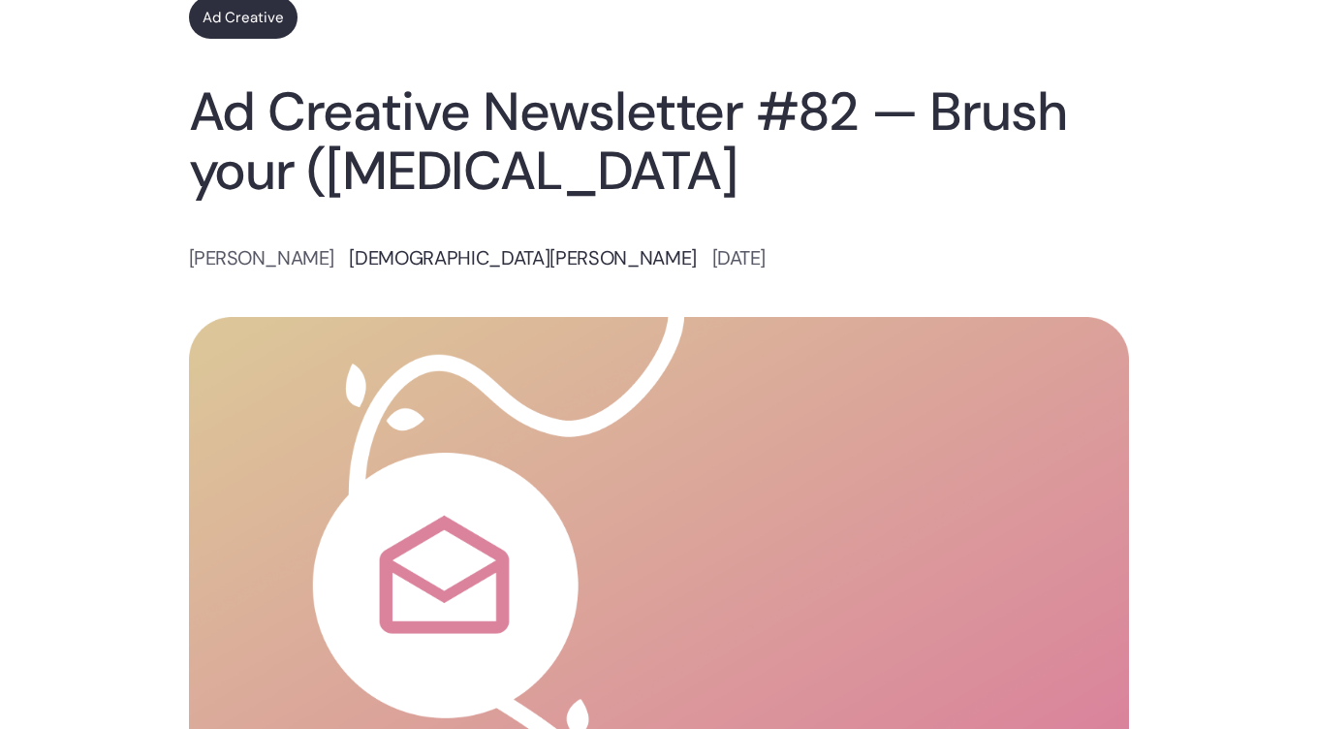
scroll to position [141, 0]
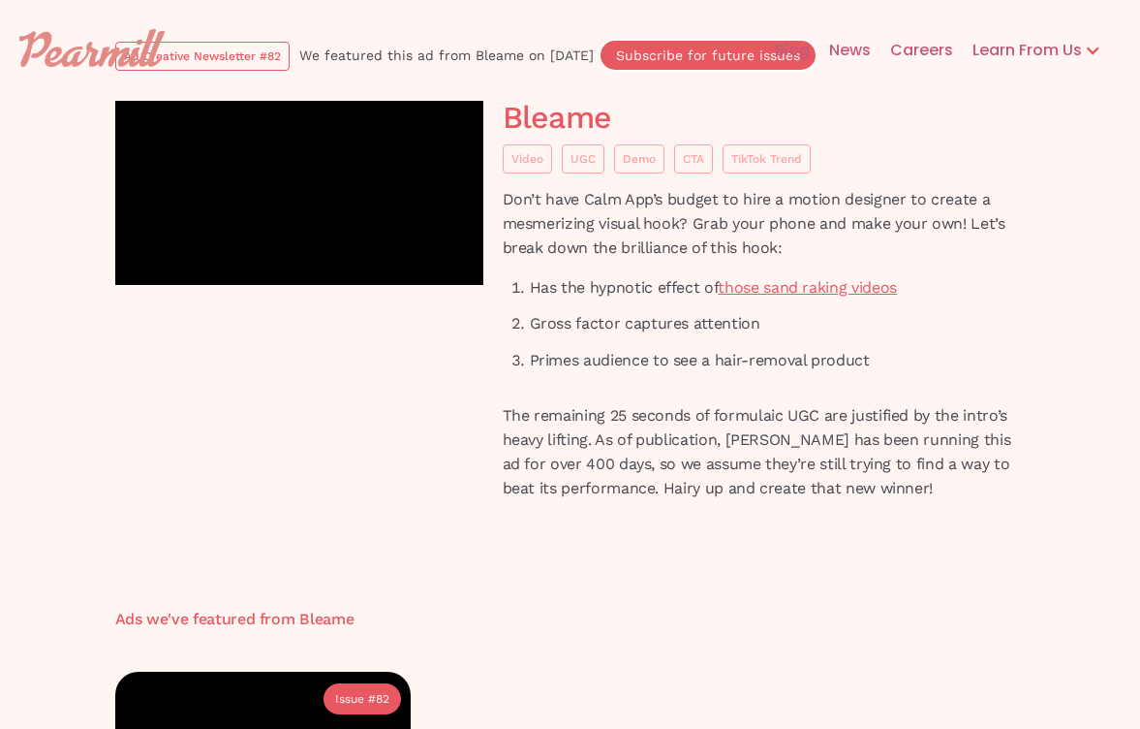
click at [209, 61] on div "Blog News Careers Learn From Us Ad Creative Newsletter Hypergrowth Podcast" at bounding box center [570, 50] width 1140 height 62
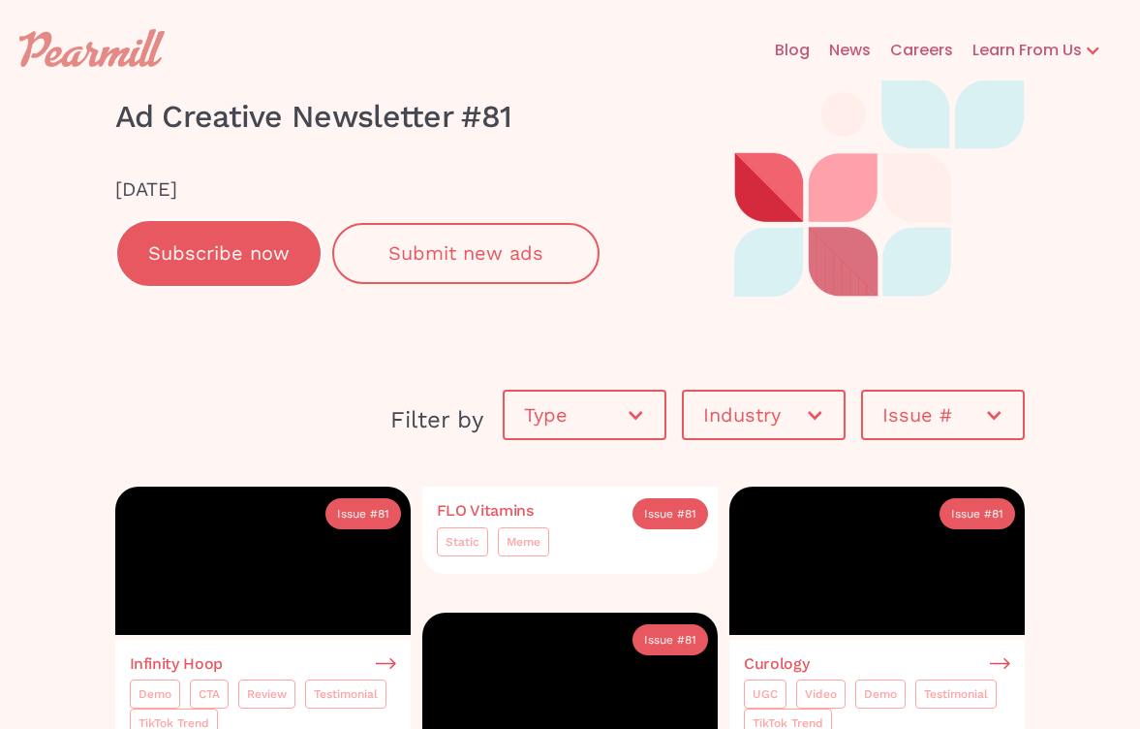
click at [793, 51] on link "Blog" at bounding box center [783, 50] width 54 height 62
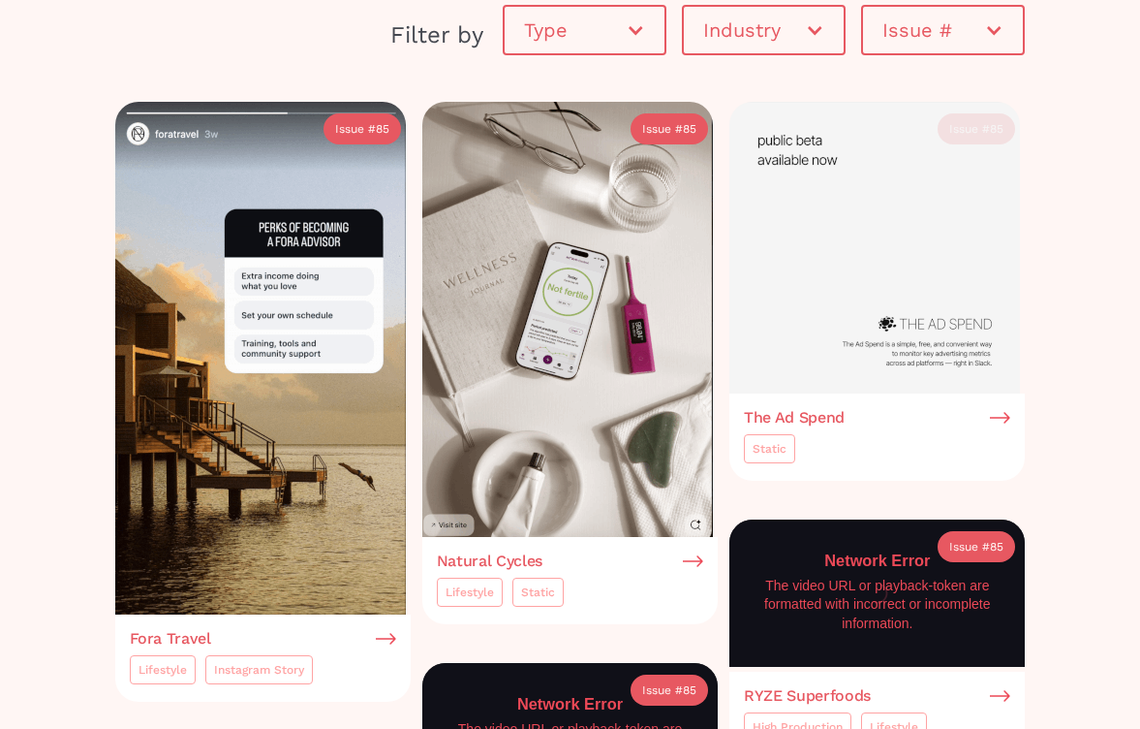
scroll to position [862, 0]
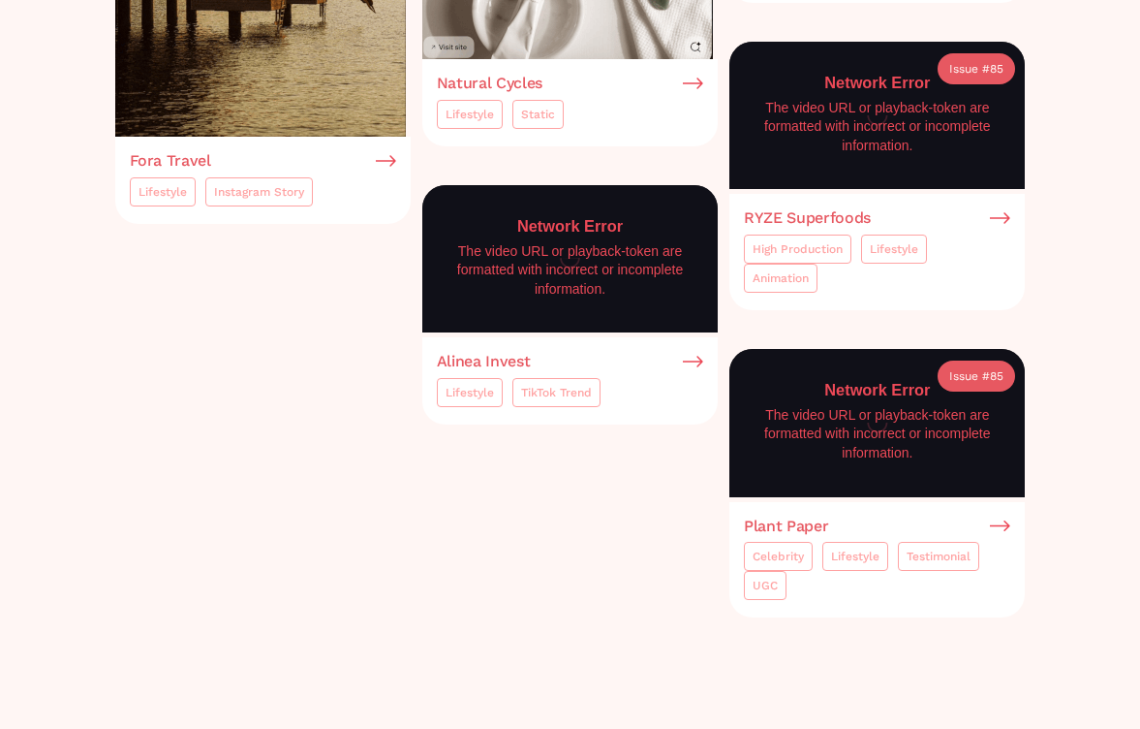
click at [676, 216] on div "Issue #" at bounding box center [662, 211] width 41 height 19
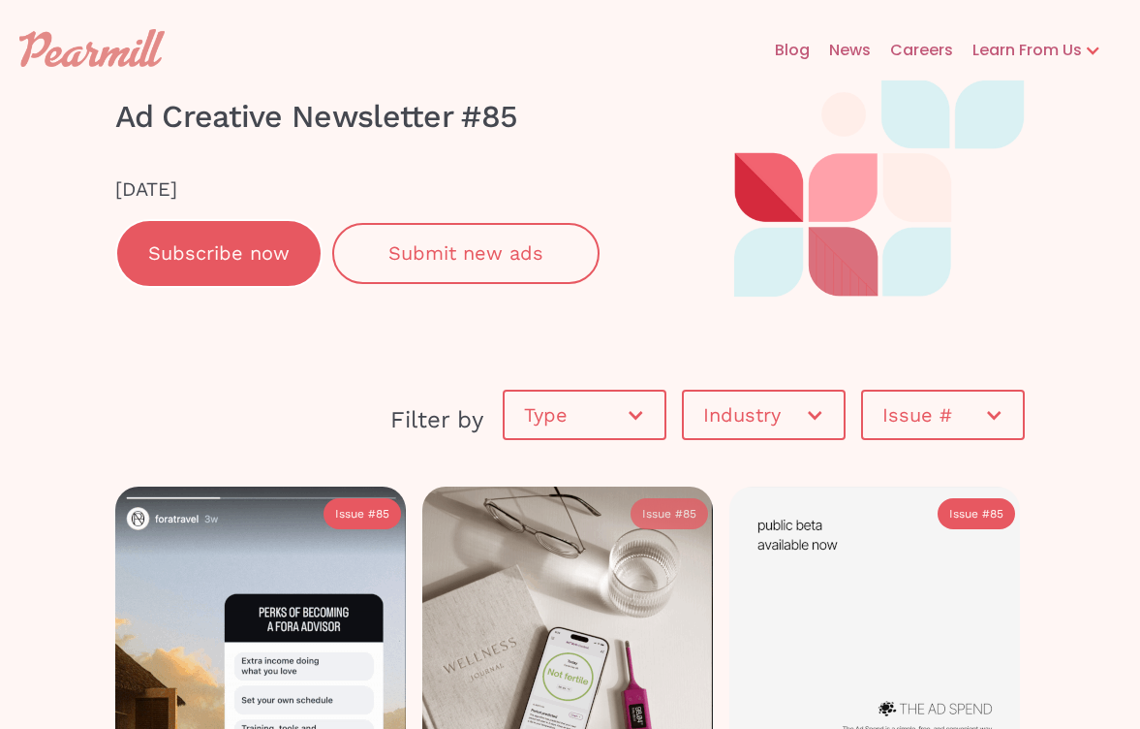
scroll to position [710, 0]
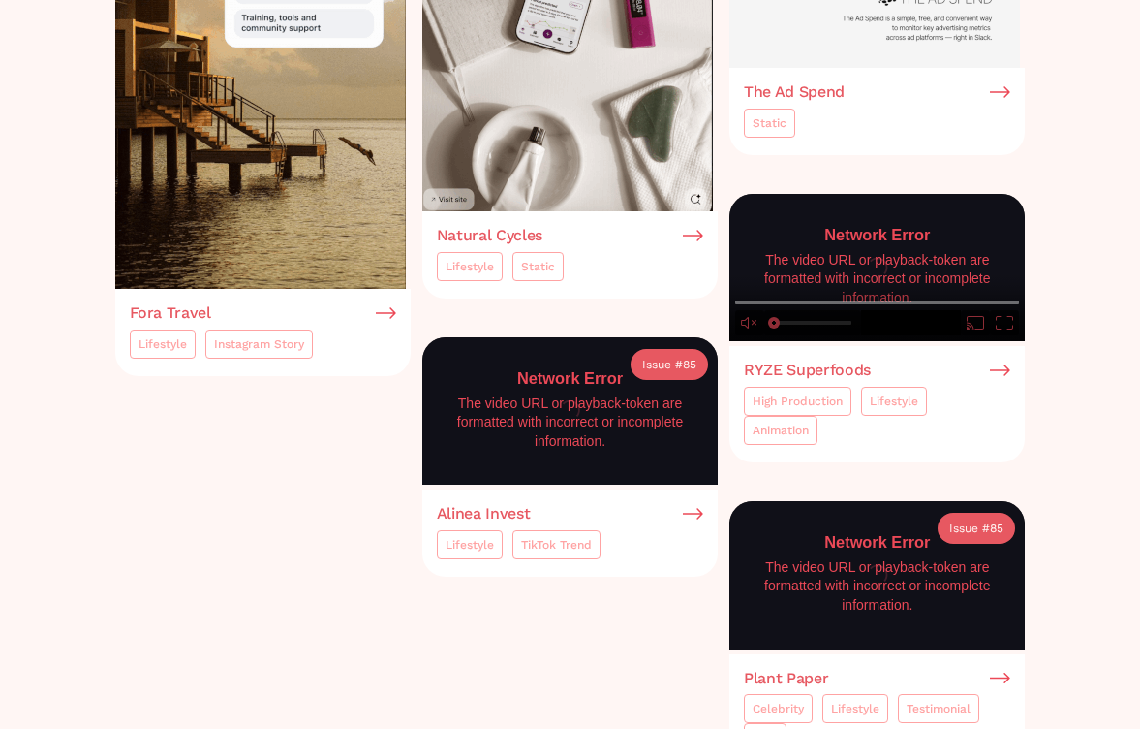
click at [889, 266] on p "The video URL or playback-token are formatted with incorrect or incomplete info…" at bounding box center [877, 279] width 255 height 57
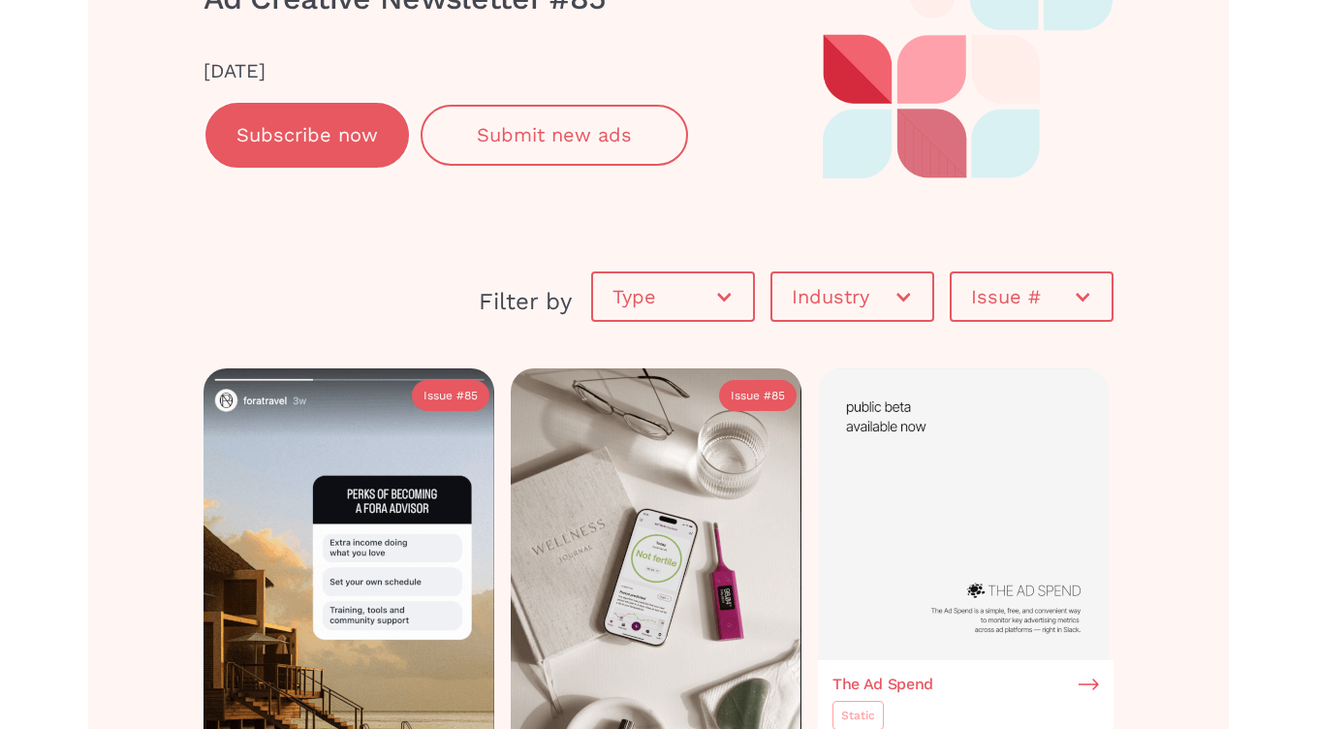
scroll to position [0, 0]
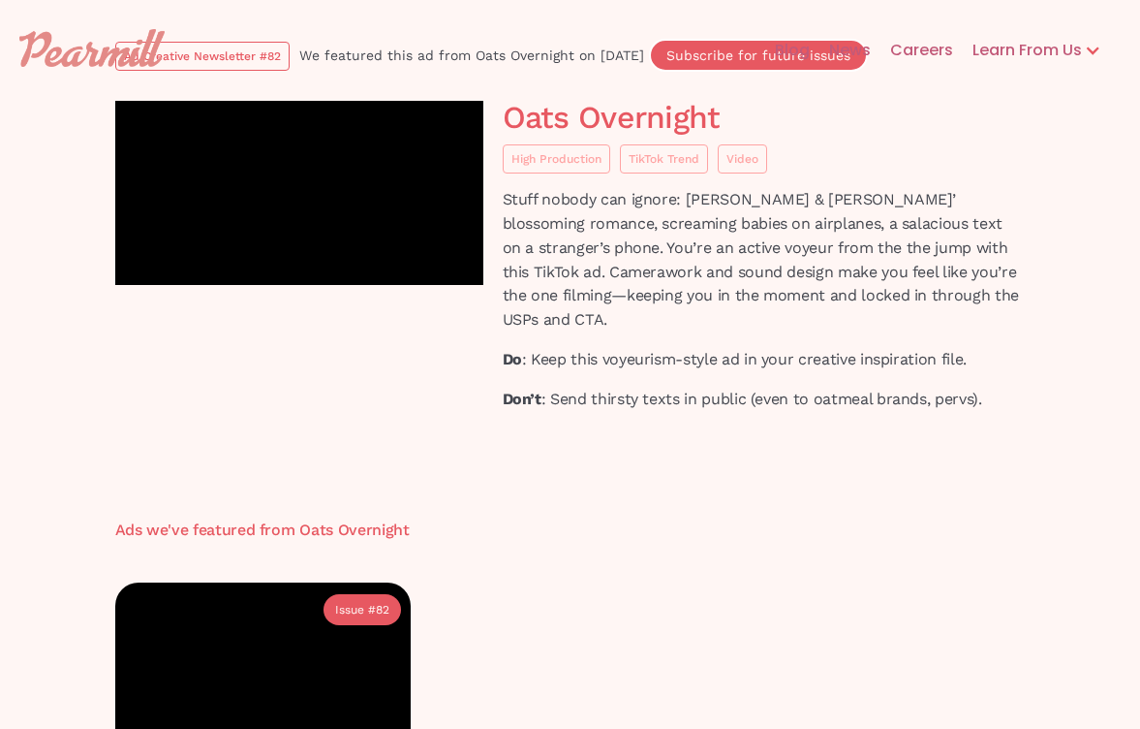
click at [837, 157] on div "High Production TikTok Trend Video" at bounding box center [764, 158] width 523 height 29
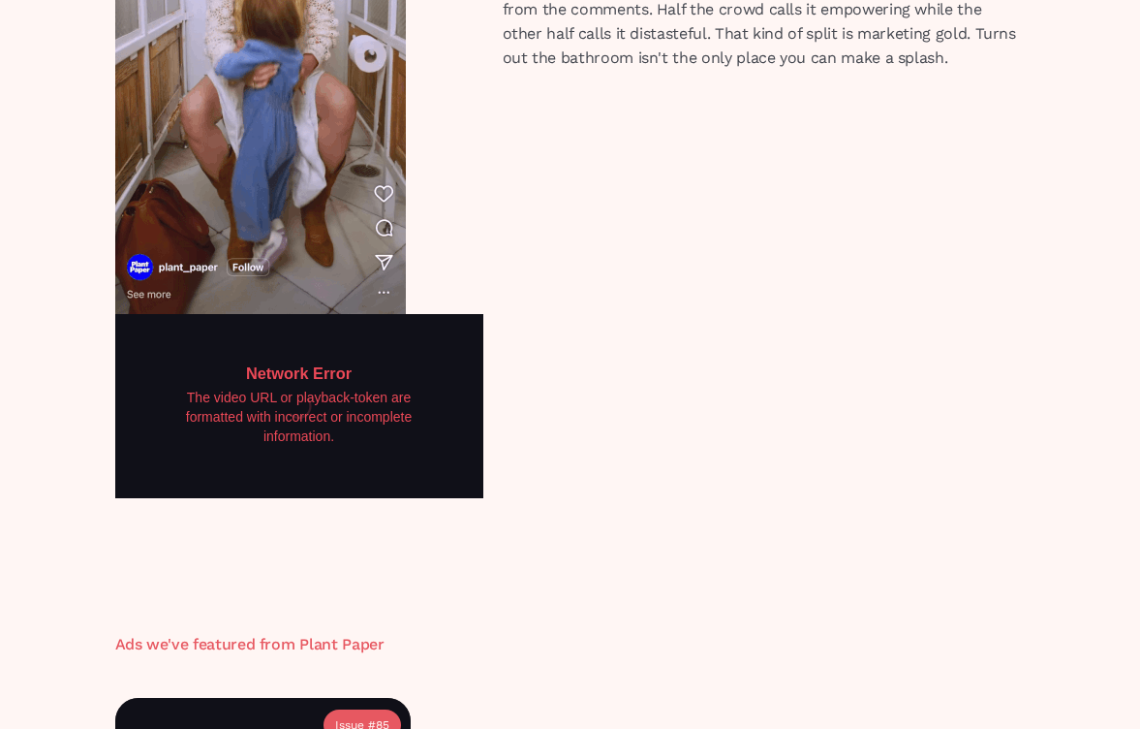
scroll to position [324, 0]
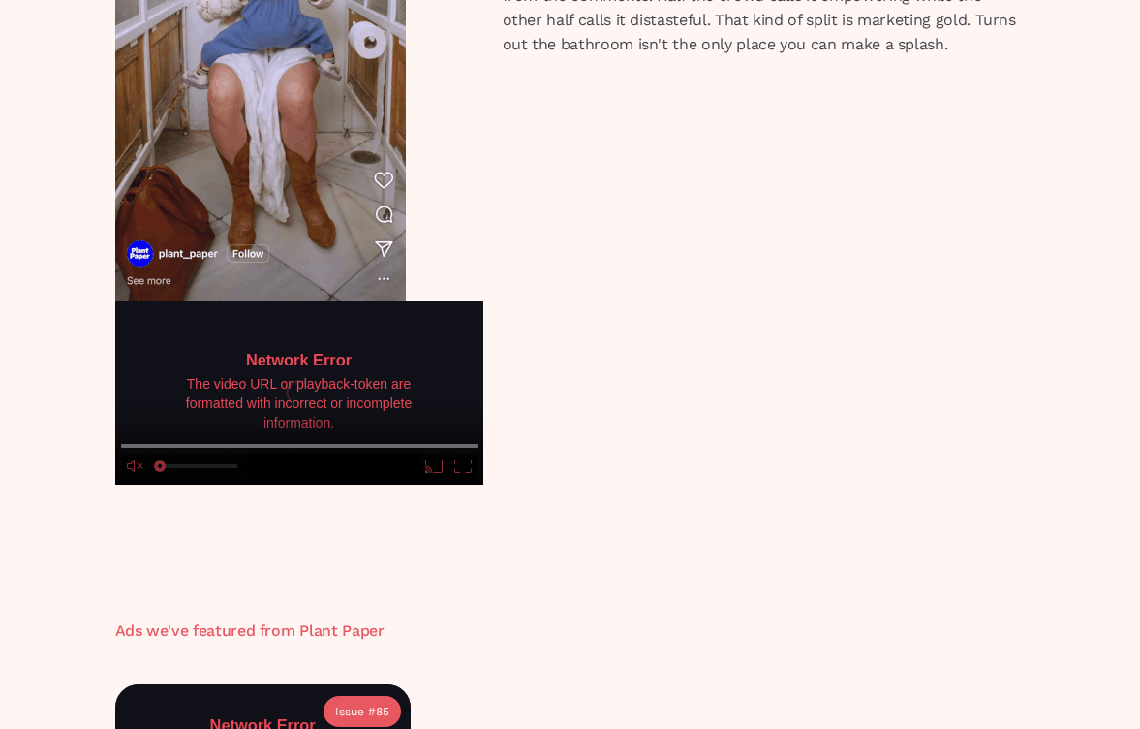
click at [292, 349] on h3 "Network Error" at bounding box center [299, 360] width 269 height 22
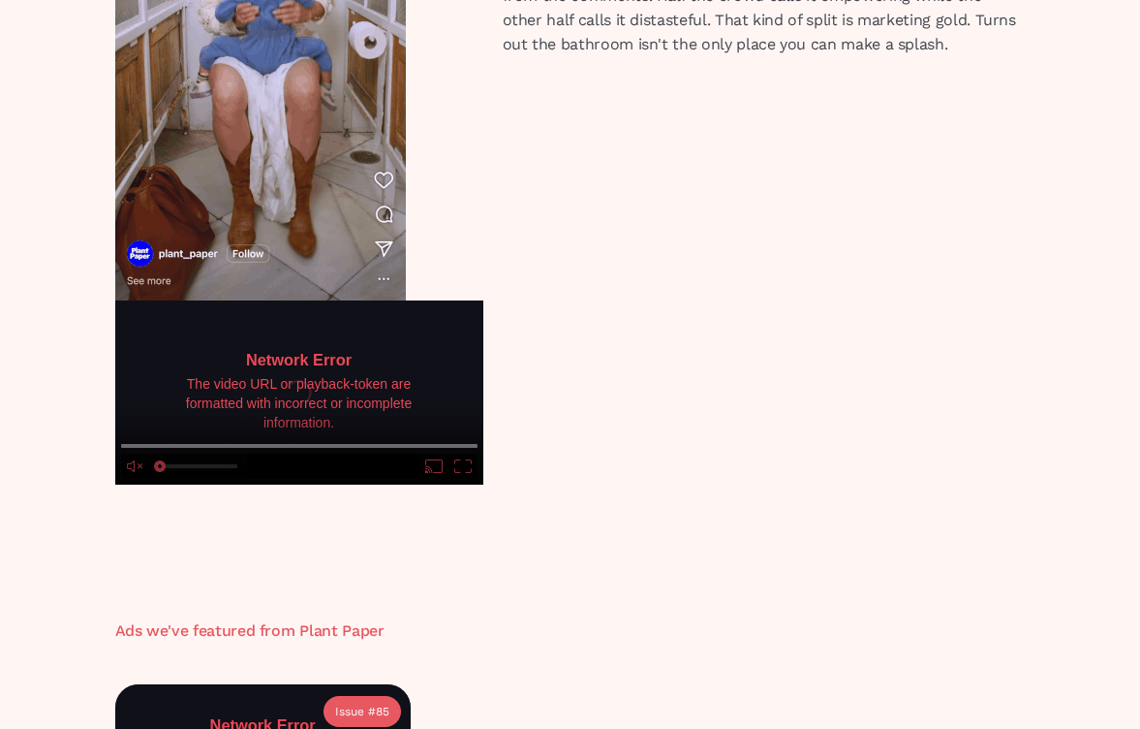
click at [457, 459] on icon "enter fullscreen mode" at bounding box center [457, 461] width 6 height 4
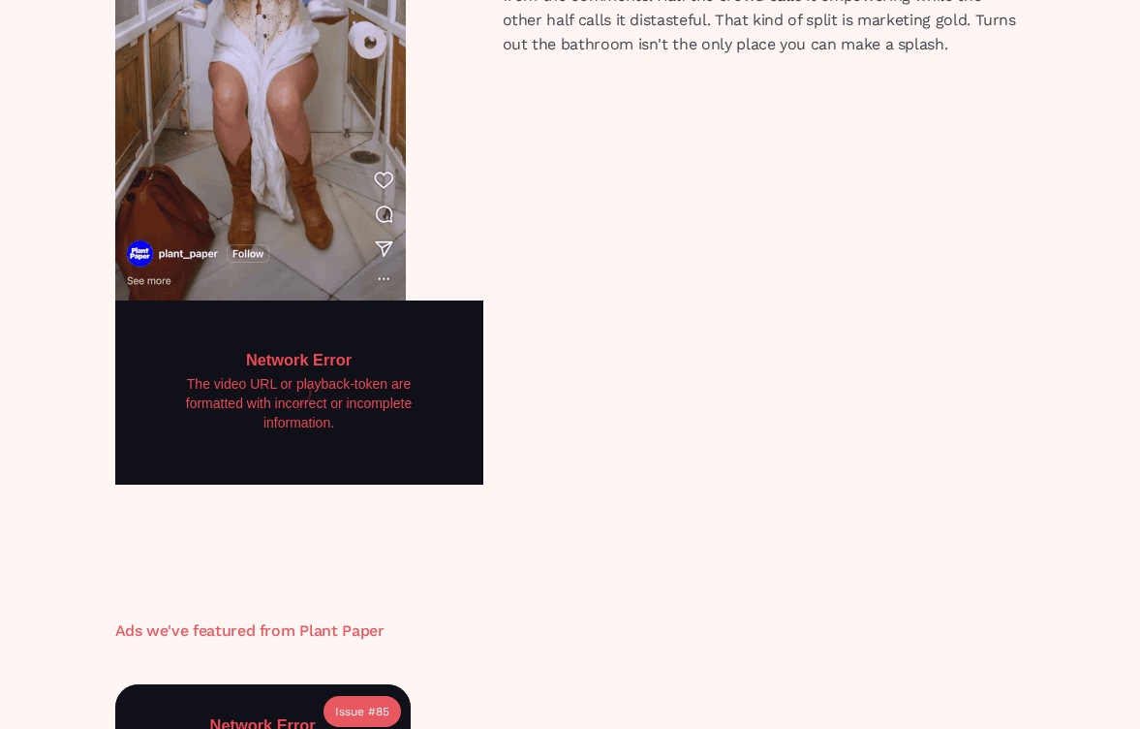
click at [552, 385] on div "Plant Paper Celebrity Lifestyle Testimonial UGC Bathroom breaks don’t usually d…" at bounding box center [571, 152] width 930 height 751
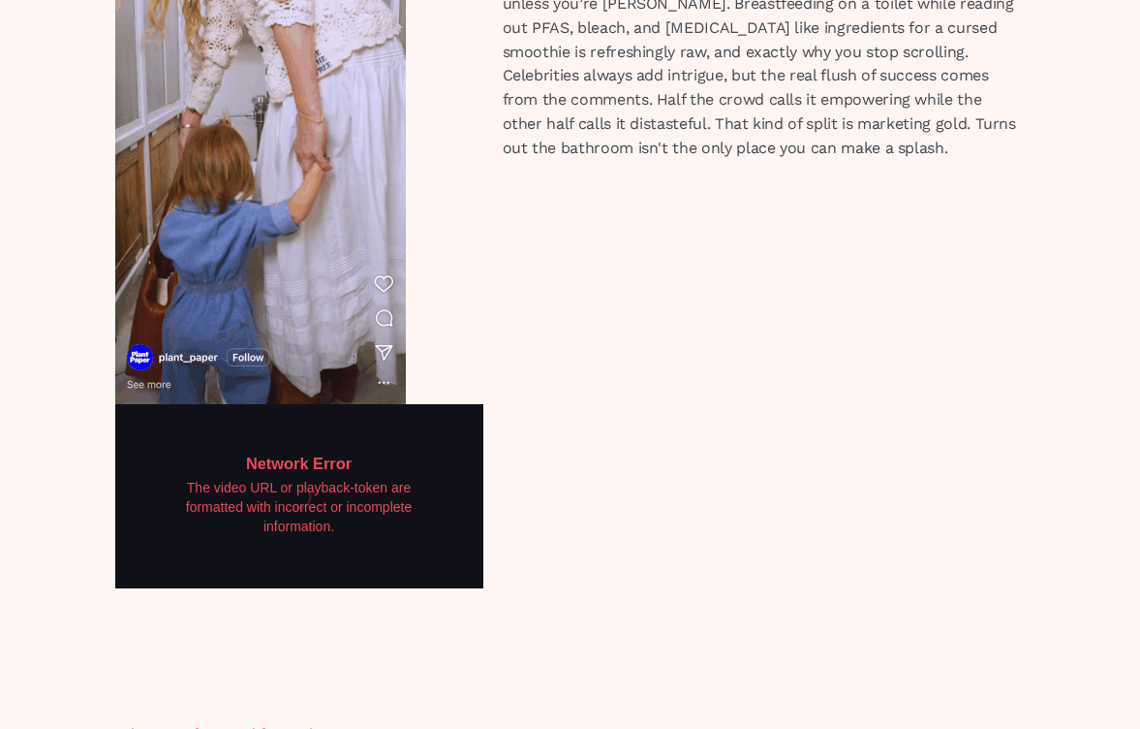
scroll to position [680, 0]
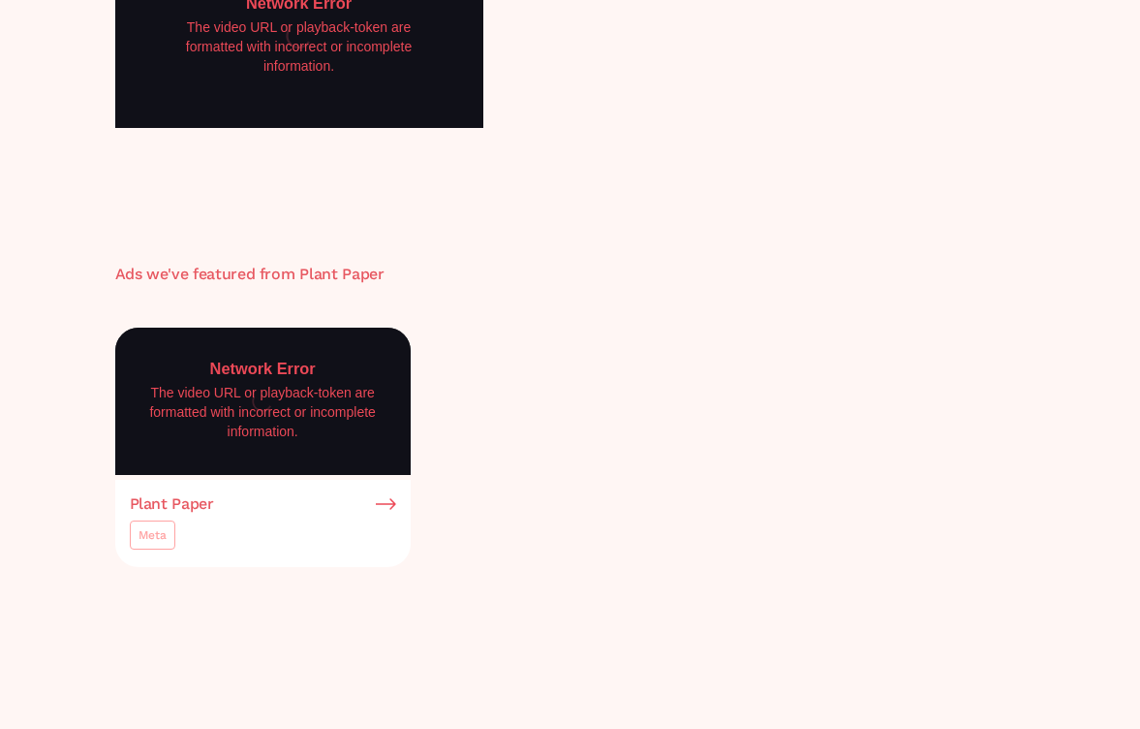
click at [344, 384] on p "The video URL or playback-token are formatted with incorrect or incomplete info…" at bounding box center [263, 412] width 255 height 57
click at [391, 495] on img at bounding box center [386, 503] width 20 height 17
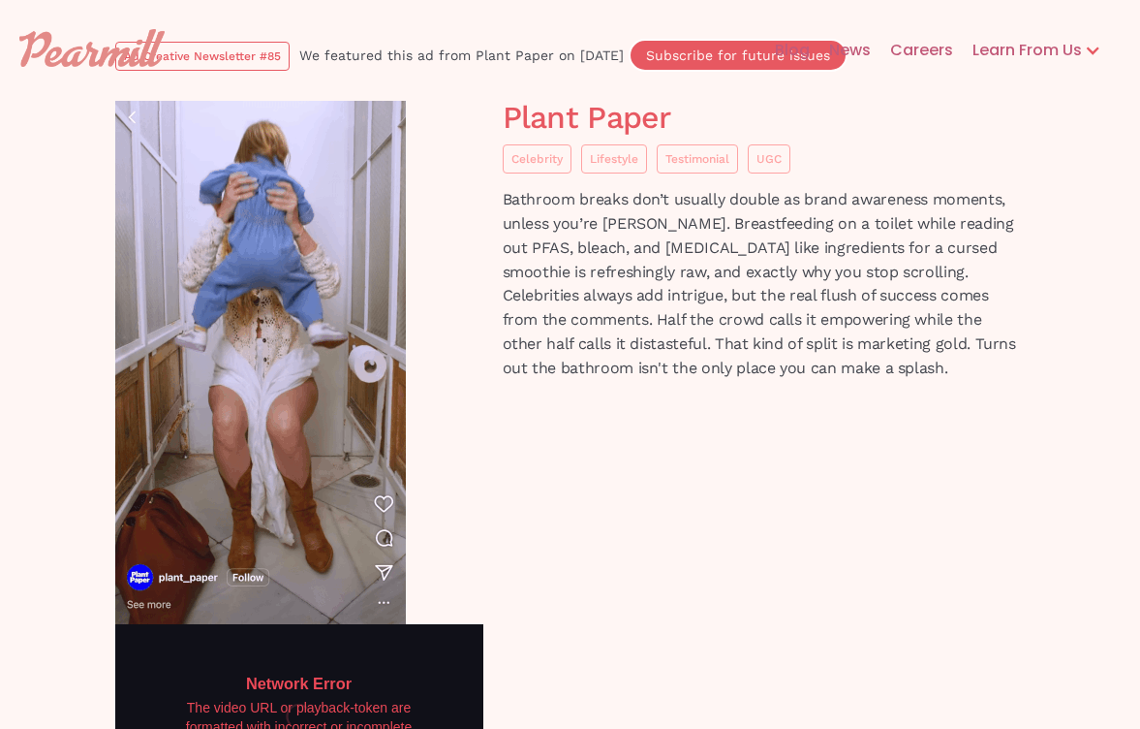
click at [615, 559] on div "Plant Paper Celebrity Lifestyle Testimonial UGC Bathroom breaks don’t usually d…" at bounding box center [571, 476] width 930 height 751
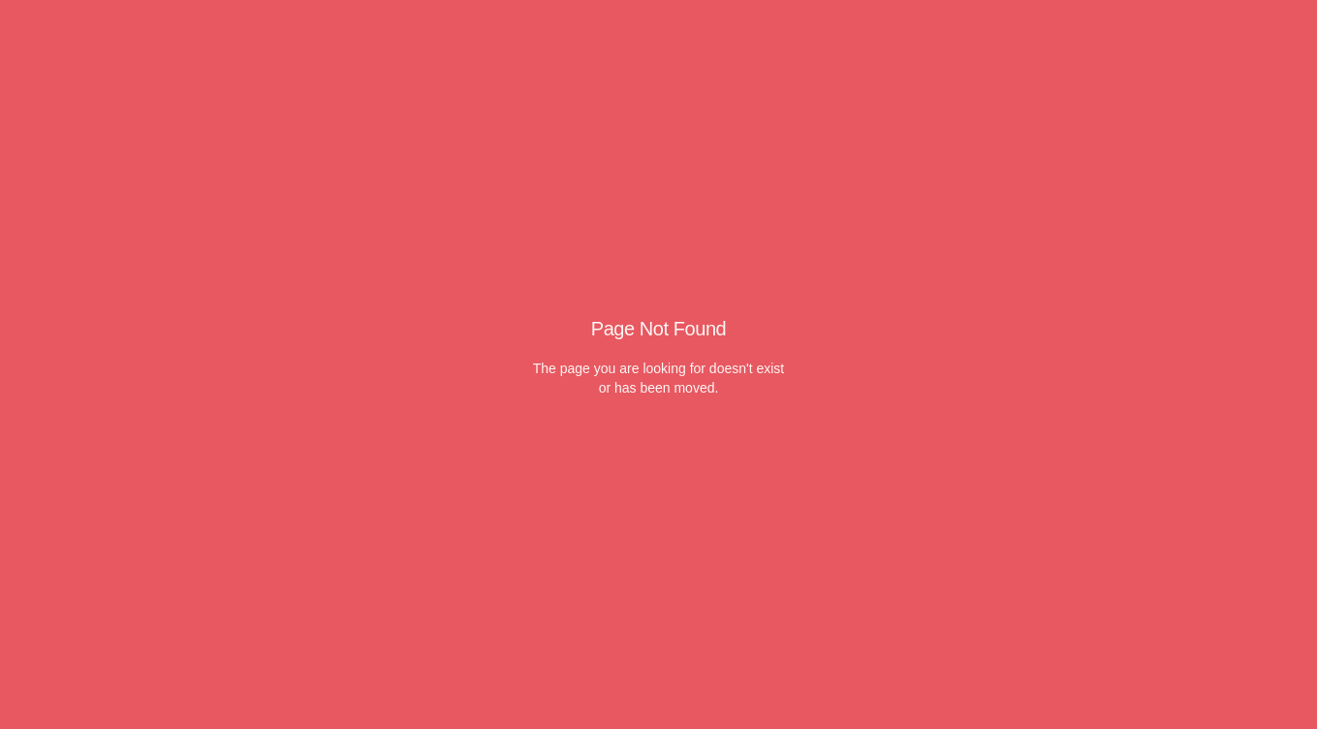
click at [870, 26] on div "Page Not Found The page you are looking for doesn't exist or has been moved." at bounding box center [658, 364] width 1317 height 729
